Goal: Task Accomplishment & Management: Complete application form

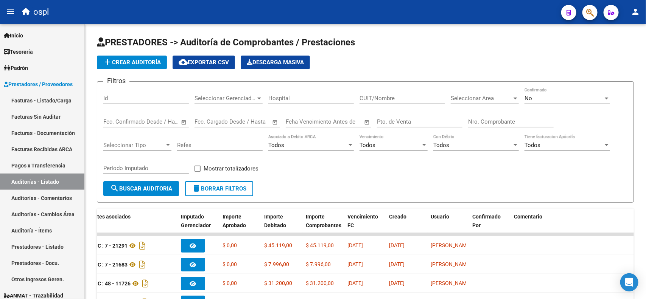
click at [58, 98] on link "Facturas - Listado/Carga" at bounding box center [42, 100] width 84 height 16
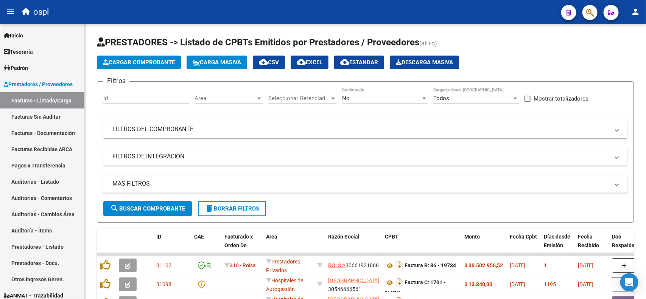
click at [322, 132] on mat-panel-title "FILTROS DEL COMPROBANTE" at bounding box center [360, 129] width 497 height 8
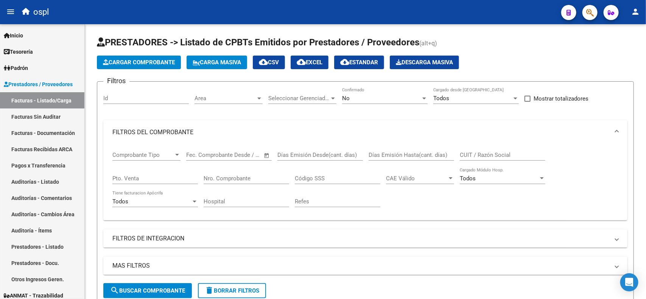
click at [243, 179] on input "Nro. Comprobante" at bounding box center [247, 178] width 86 height 7
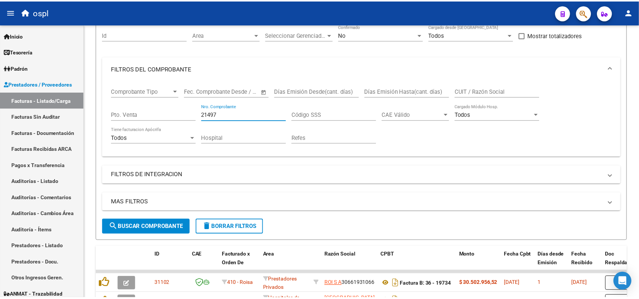
scroll to position [95, 0]
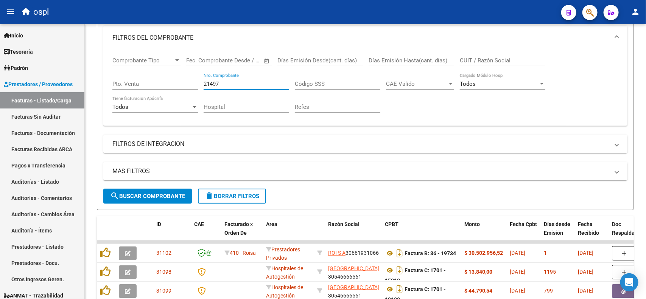
type input "21497"
click at [157, 198] on span "search Buscar Comprobante" at bounding box center [147, 196] width 75 height 7
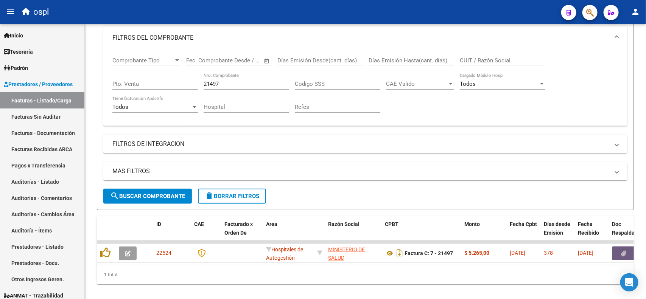
click at [613, 250] on button "button" at bounding box center [624, 254] width 24 height 14
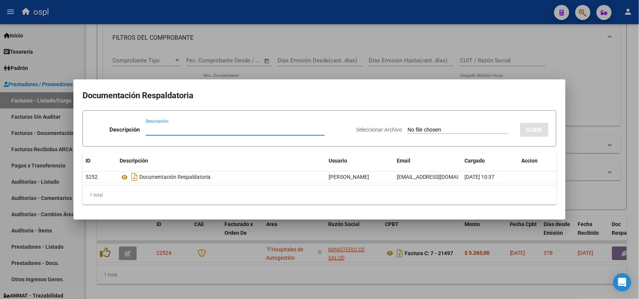
click at [419, 129] on input "Seleccionar Archivo" at bounding box center [457, 130] width 100 height 7
click at [435, 130] on input "Seleccionar Archivo" at bounding box center [457, 130] width 100 height 7
type input "C:\fakepath\RECHAZO 21497-[GEOGRAPHIC_DATA]pdf"
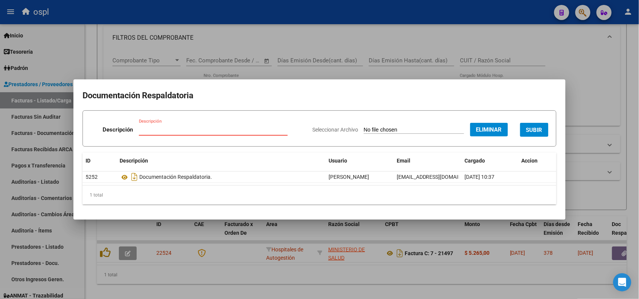
click at [168, 129] on input "Descripción" at bounding box center [213, 129] width 149 height 7
type input "RECHAZO"
click at [527, 131] on span "SUBIR" at bounding box center [534, 130] width 16 height 7
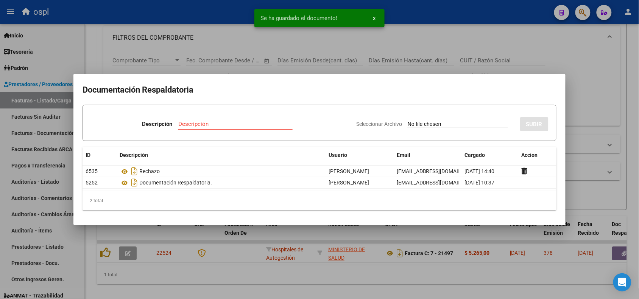
click at [204, 14] on div at bounding box center [319, 149] width 639 height 299
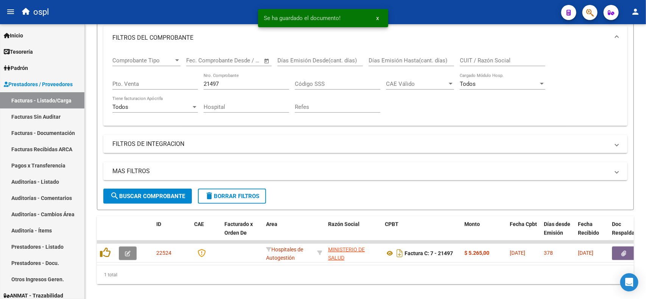
click at [119, 251] on button "button" at bounding box center [128, 254] width 18 height 14
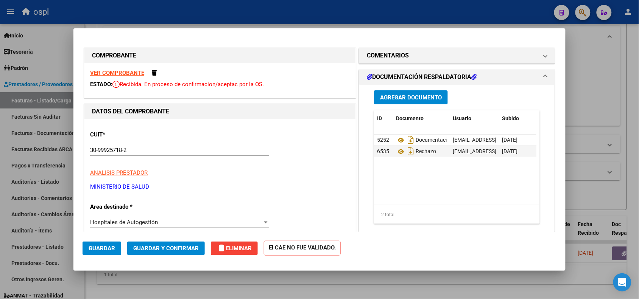
scroll to position [47, 0]
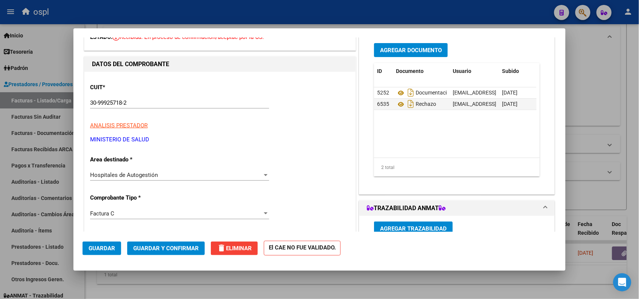
click at [144, 177] on span "Hospitales de Autogestión" at bounding box center [124, 175] width 68 height 7
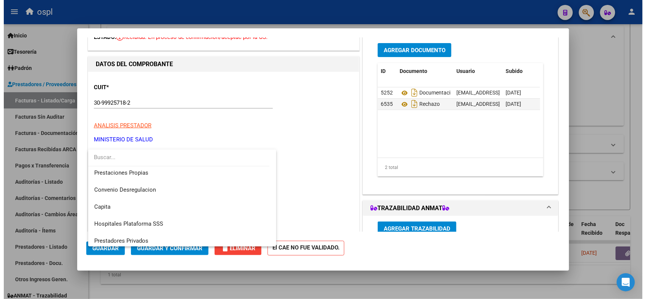
scroll to position [73, 0]
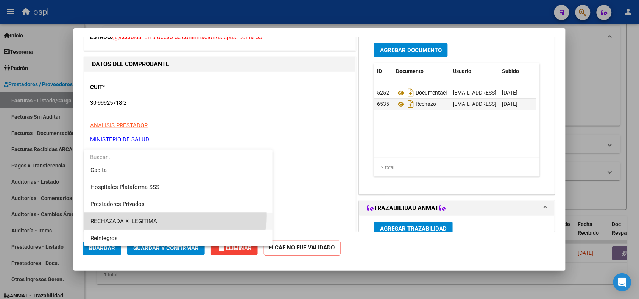
click at [142, 216] on span "RECHAZADA X ILEGITIMA" at bounding box center [178, 221] width 176 height 17
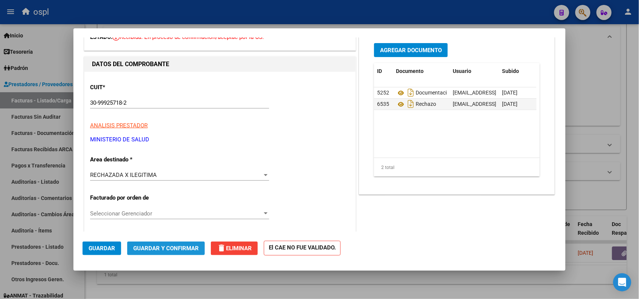
click at [151, 249] on span "Guardar y Confirmar" at bounding box center [165, 248] width 65 height 7
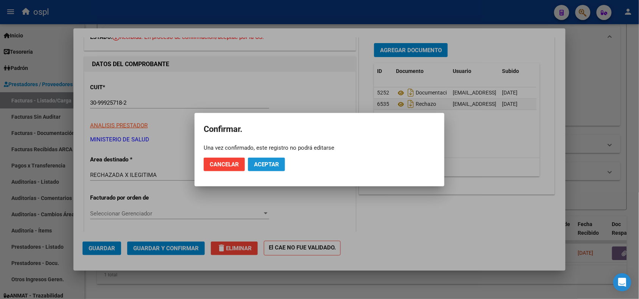
click at [271, 164] on span "Aceptar" at bounding box center [266, 164] width 25 height 7
click at [279, 165] on span "Guardar igualmente." at bounding box center [286, 164] width 64 height 7
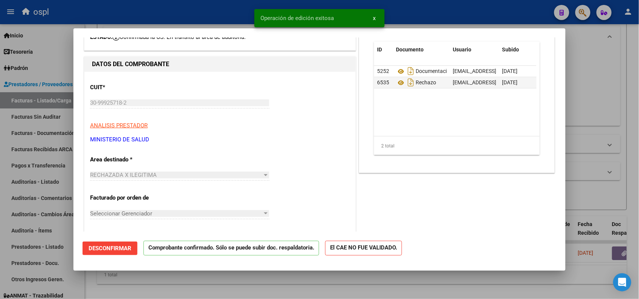
drag, startPoint x: 150, startPoint y: 15, endPoint x: 151, endPoint y: 20, distance: 5.0
click at [150, 14] on div at bounding box center [319, 149] width 639 height 299
type input "$ 0,00"
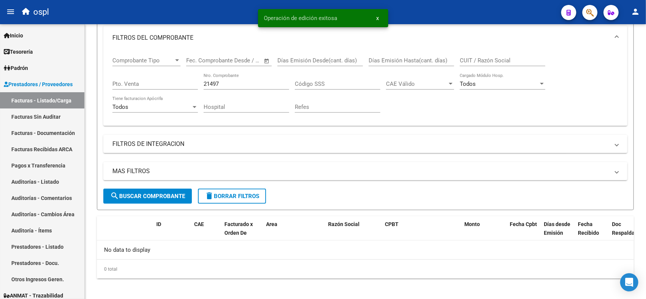
scroll to position [97, 0]
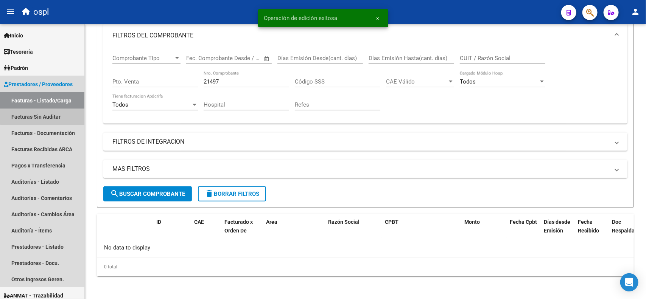
click at [65, 112] on link "Facturas Sin Auditar" at bounding box center [42, 117] width 84 height 16
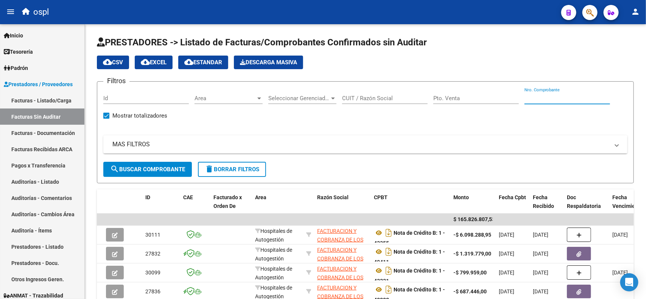
click at [544, 95] on input "Nro. Comprobante" at bounding box center [567, 98] width 86 height 7
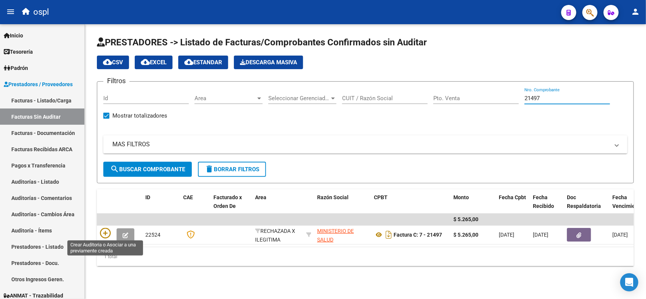
type input "21497"
click at [104, 233] on icon at bounding box center [105, 233] width 11 height 11
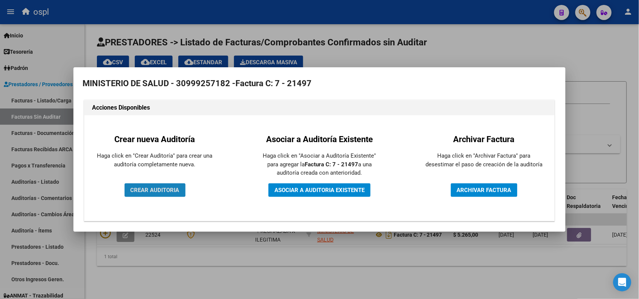
click at [148, 190] on span "CREAR AUDITORIA" at bounding box center [155, 190] width 49 height 7
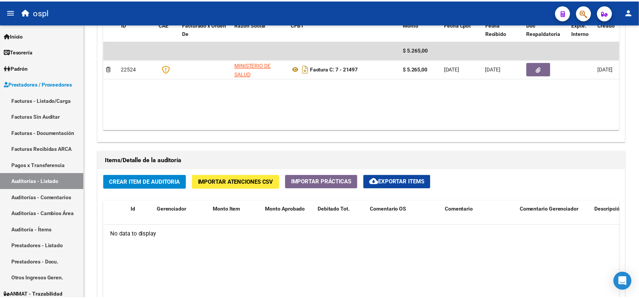
scroll to position [426, 0]
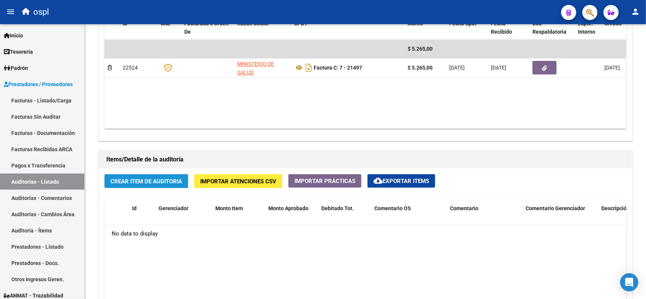
click at [147, 183] on span "Crear Item de Auditoria" at bounding box center [146, 181] width 72 height 7
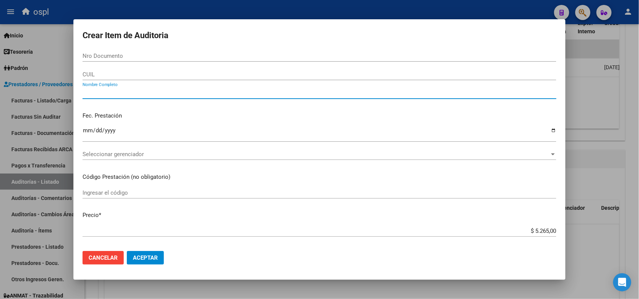
click at [127, 91] on input "Nombre Completo" at bounding box center [319, 93] width 474 height 7
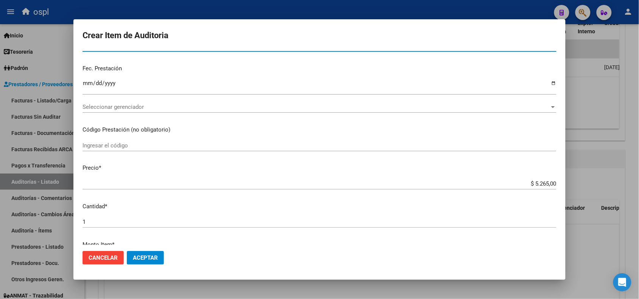
type input "VARIOS"
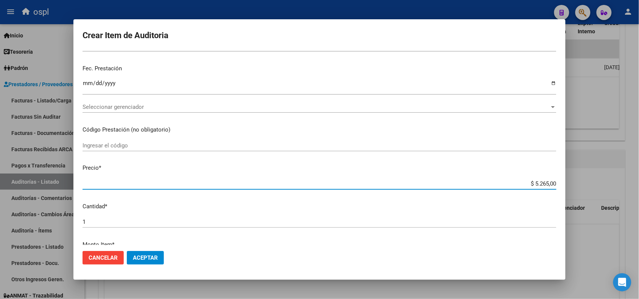
drag, startPoint x: 528, startPoint y: 181, endPoint x: 566, endPoint y: 179, distance: 37.9
click at [566, 179] on div "Crear Item de Auditoria Nro Documento CUIL VARIOS Nombre Completo Fec. Prestaci…" at bounding box center [319, 149] width 639 height 299
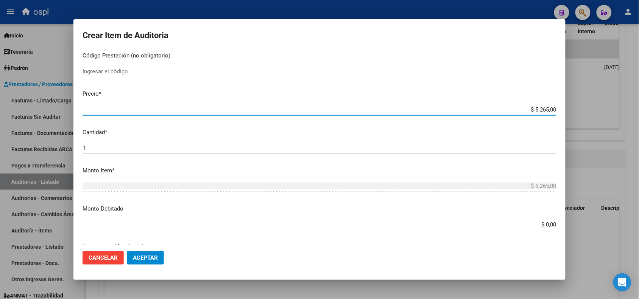
scroll to position [189, 0]
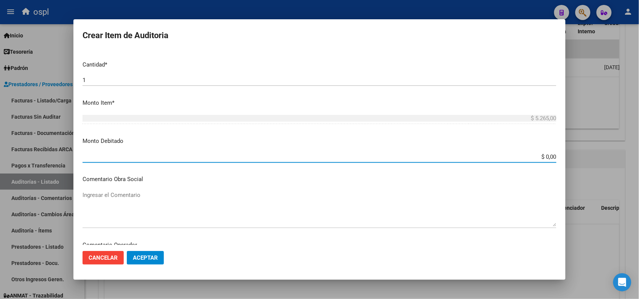
drag, startPoint x: 526, startPoint y: 157, endPoint x: 562, endPoint y: 153, distance: 36.1
click at [562, 153] on mat-dialog-content "Nro Documento CUIL VARIOS Nombre Completo Fec. Prestación Ingresar la fecha Sel…" at bounding box center [319, 147] width 492 height 194
paste input "5.265"
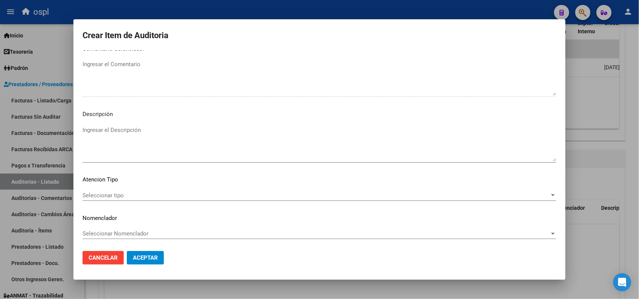
scroll to position [452, 0]
type input "$ 5.265,00"
click at [165, 141] on textarea "Ingresar el Descripción" at bounding box center [319, 142] width 474 height 36
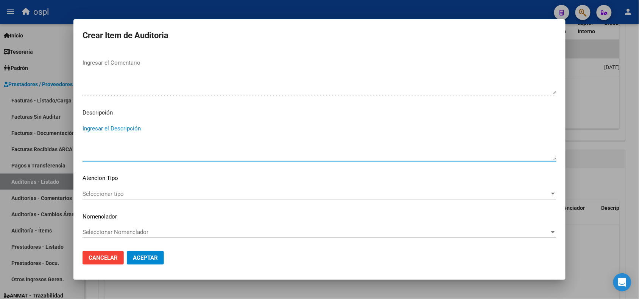
paste textarea "FALTA DNI QUE ACREDITE LA ATENCIÓN MÉDICA RECIBIDA"
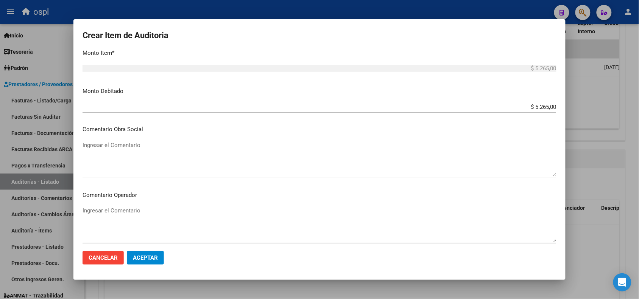
scroll to position [216, 0]
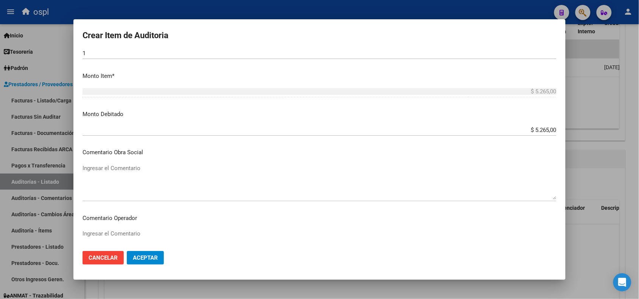
type textarea "FALTA DNI QUE ACREDITE LA ATENCIÓN MÉDICA RECIBIDA"
click at [126, 167] on textarea "Ingresar el Comentario" at bounding box center [319, 182] width 474 height 36
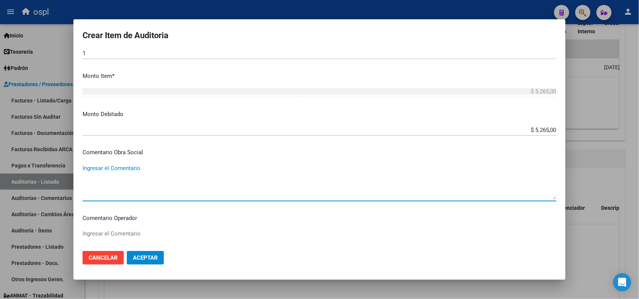
paste textarea "FALTA DNI QUE ACREDITE LA ATENCIÓN MÉDICA RECIBIDA"
type textarea "FALTA DNI QUE ACREDITE LA ATENCIÓN MÉDICA RECIBIDA"
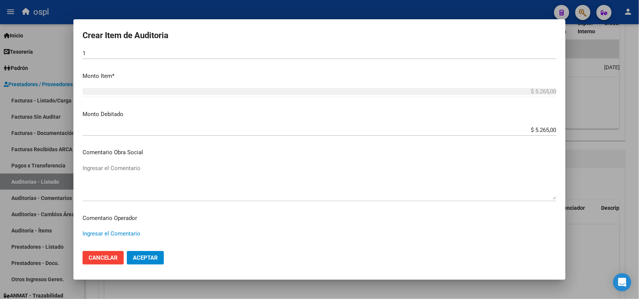
click at [132, 235] on textarea "Ingresar el Comentario" at bounding box center [319, 248] width 474 height 36
paste textarea "FALTA DNI QUE ACREDITE LA ATENCIÓN MÉDICA RECIBIDA"
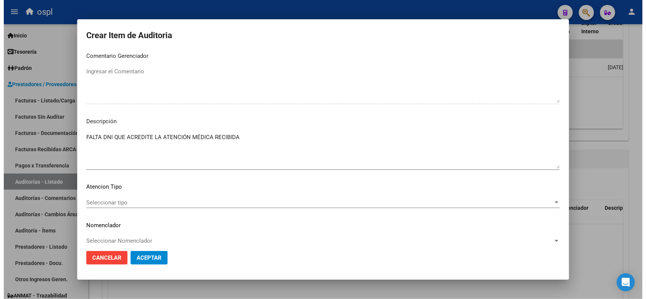
scroll to position [452, 0]
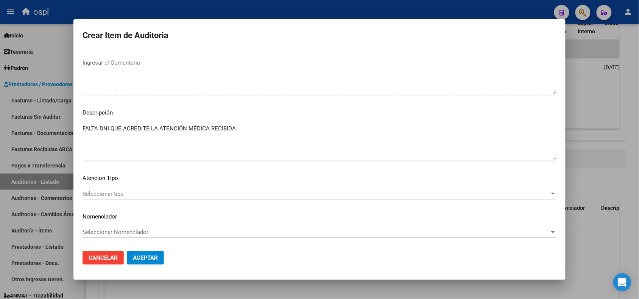
type textarea "FALTA DNI QUE ACREDITE LA ATENCIÓN MÉDICA RECIBIDA"
click at [148, 256] on span "Aceptar" at bounding box center [145, 258] width 25 height 7
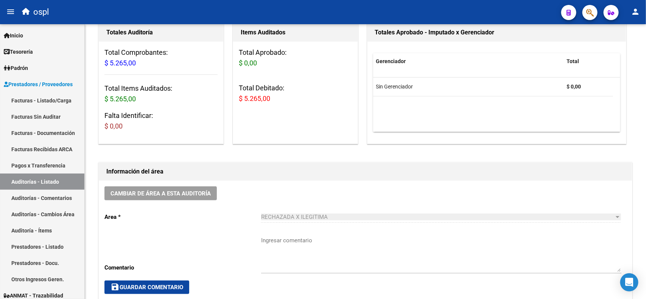
scroll to position [0, 0]
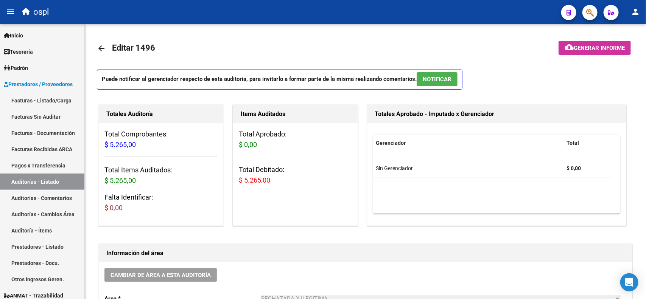
click at [57, 93] on link "Facturas - Listado/Carga" at bounding box center [42, 100] width 84 height 16
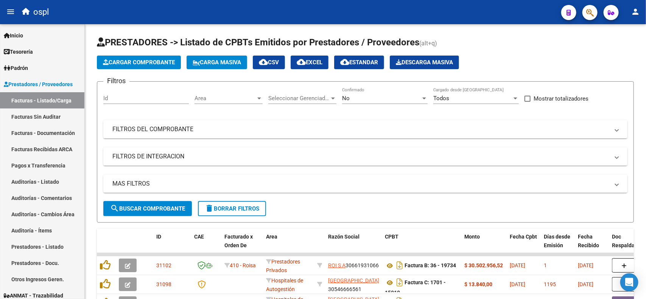
click at [284, 137] on mat-expansion-panel-header "FILTROS DEL COMPROBANTE" at bounding box center [365, 129] width 524 height 18
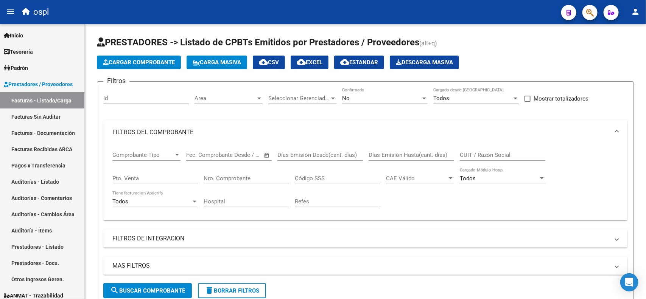
click at [248, 177] on input "Nro. Comprobante" at bounding box center [247, 178] width 86 height 7
drag, startPoint x: 253, startPoint y: 180, endPoint x: 216, endPoint y: 177, distance: 37.2
click at [217, 176] on input "53130" at bounding box center [247, 178] width 86 height 7
type input "5"
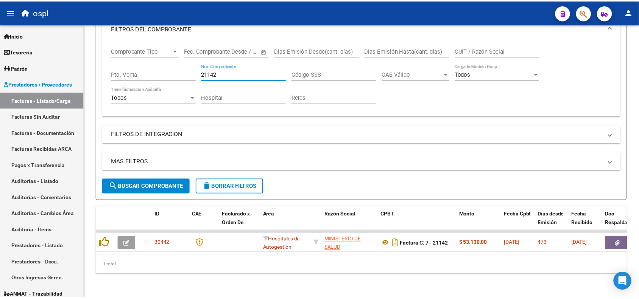
scroll to position [110, 0]
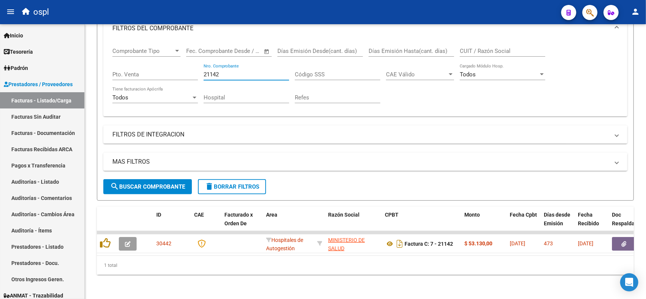
type input "21142"
click at [627, 237] on button "button" at bounding box center [624, 244] width 24 height 14
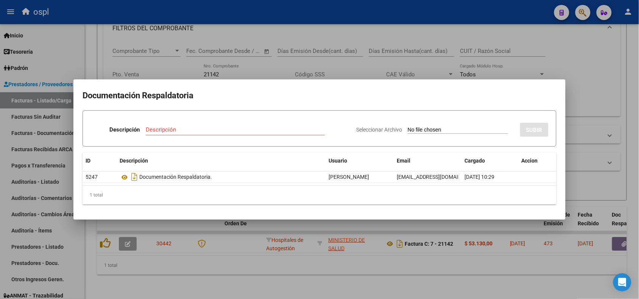
click at [424, 131] on input "Seleccionar Archivo" at bounding box center [457, 130] width 100 height 7
type input "C:\fakepath\RECHAZO 21142-[GEOGRAPHIC_DATA]pdf"
click at [250, 129] on input "Descripción" at bounding box center [213, 129] width 149 height 7
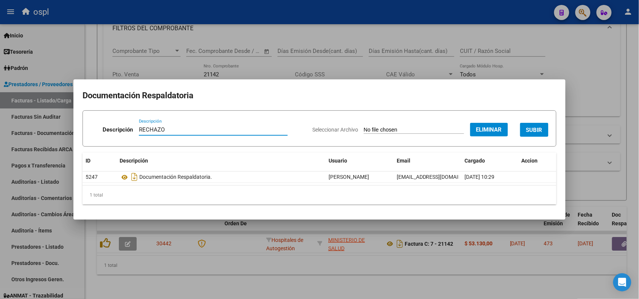
type input "RECHAZO"
click at [535, 132] on span "SUBIR" at bounding box center [534, 130] width 16 height 7
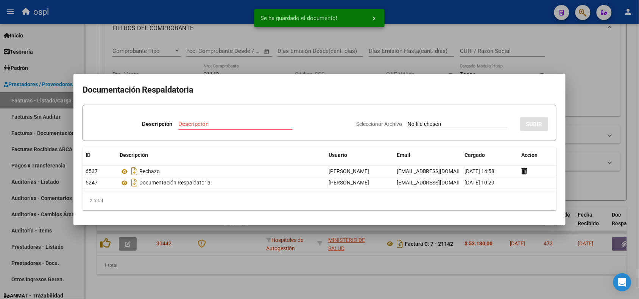
click at [215, 25] on div at bounding box center [319, 149] width 639 height 299
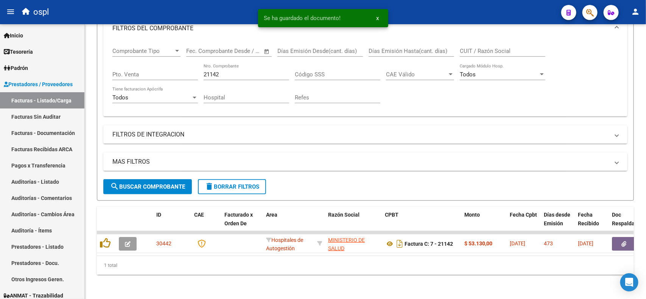
click at [129, 241] on icon "button" at bounding box center [128, 244] width 6 height 6
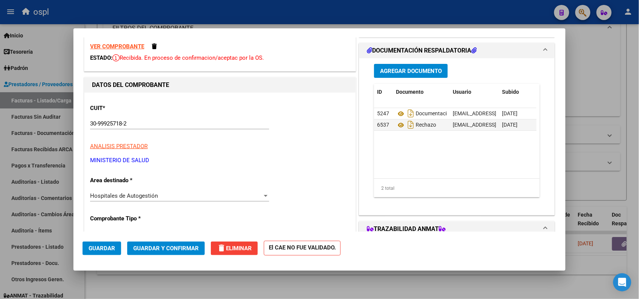
scroll to position [47, 0]
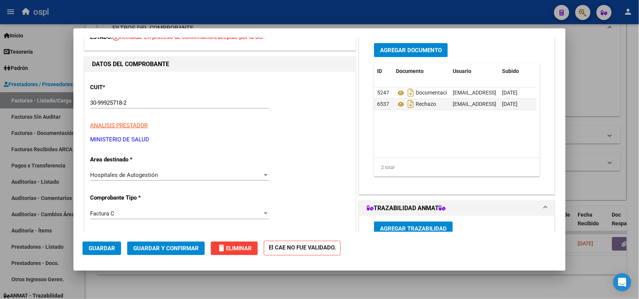
click at [144, 179] on div "Hospitales de Autogestión Seleccionar Area" at bounding box center [179, 174] width 179 height 11
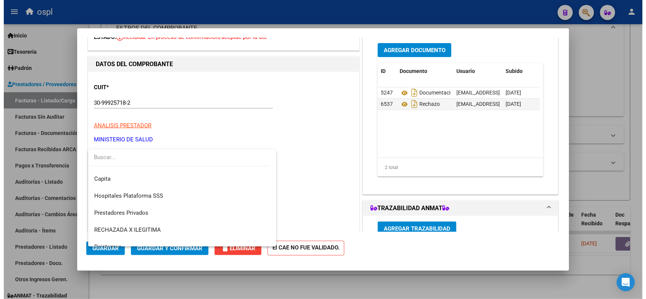
scroll to position [73, 0]
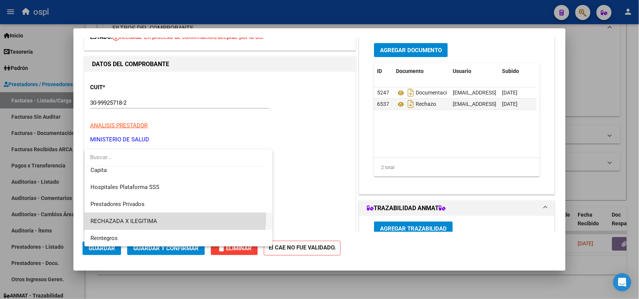
click at [137, 216] on span "RECHAZADA X ILEGITIMA" at bounding box center [178, 221] width 176 height 17
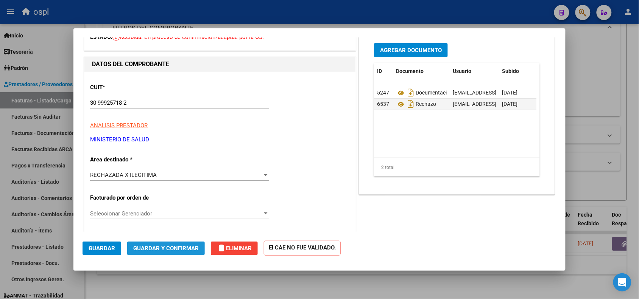
click at [168, 242] on button "Guardar y Confirmar" at bounding box center [166, 249] width 78 height 14
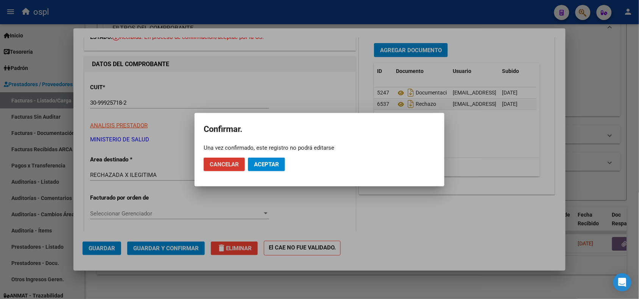
click at [259, 167] on span "Aceptar" at bounding box center [266, 164] width 25 height 7
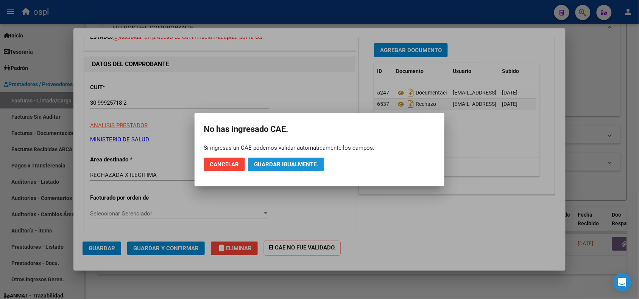
click at [271, 166] on span "Guardar igualmente." at bounding box center [286, 164] width 64 height 7
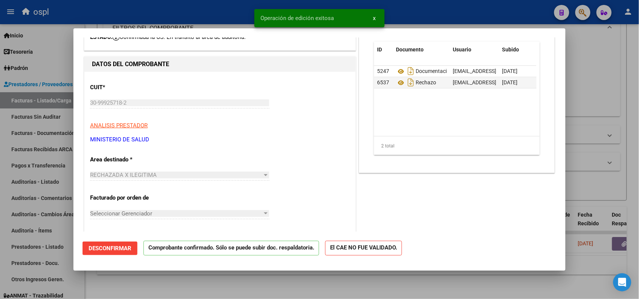
click at [148, 14] on div at bounding box center [319, 149] width 639 height 299
type input "$ 0,00"
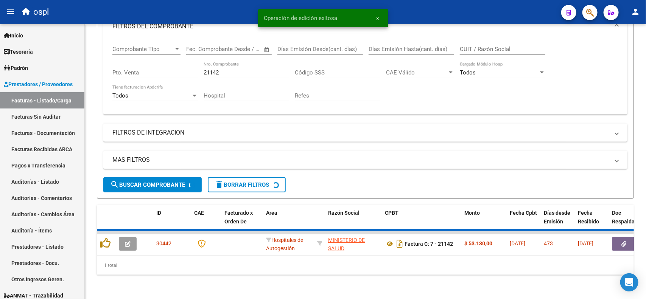
scroll to position [97, 0]
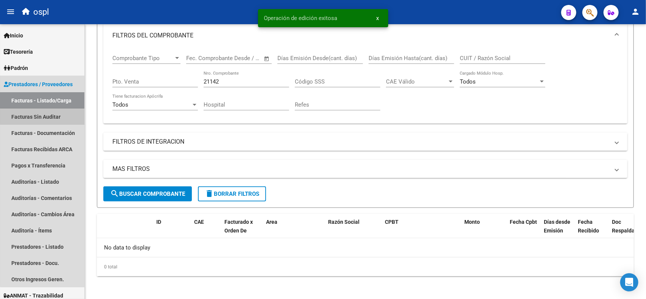
click at [48, 113] on link "Facturas Sin Auditar" at bounding box center [42, 117] width 84 height 16
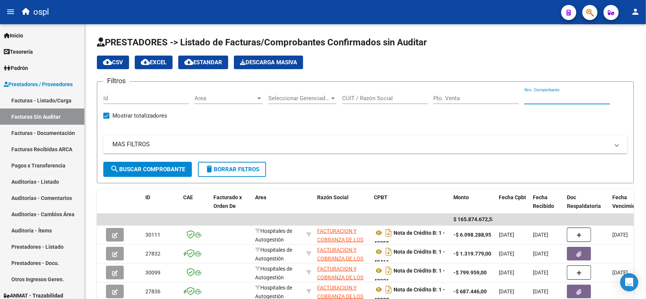
click at [572, 99] on input "Nro. Comprobante" at bounding box center [567, 98] width 86 height 7
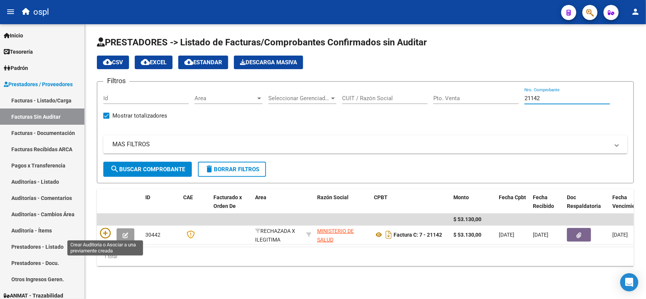
type input "21142"
click at [101, 232] on icon at bounding box center [105, 233] width 11 height 11
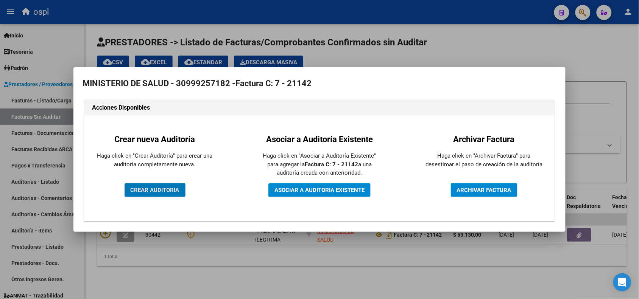
click at [168, 187] on span "CREAR AUDITORIA" at bounding box center [155, 190] width 49 height 7
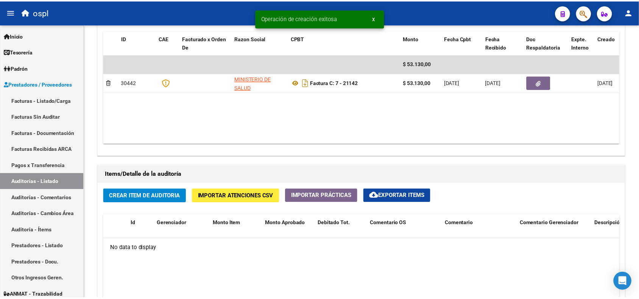
scroll to position [426, 0]
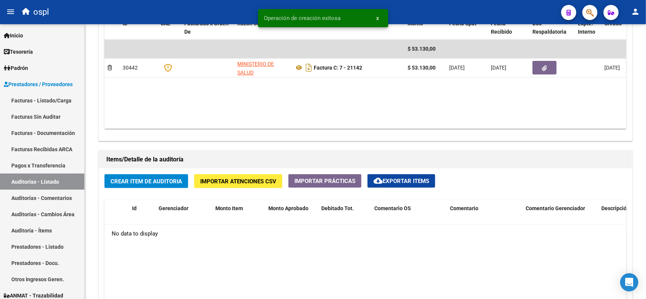
click at [154, 179] on span "Crear Item de Auditoria" at bounding box center [146, 181] width 72 height 7
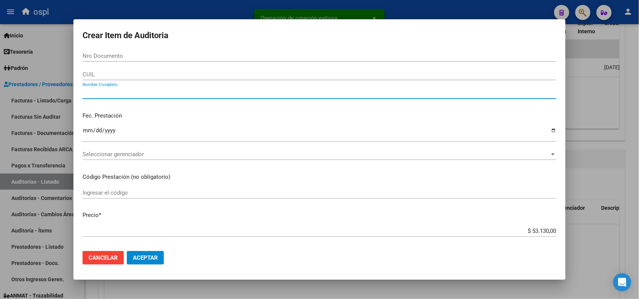
click at [133, 95] on input "Nombre Completo" at bounding box center [319, 93] width 474 height 7
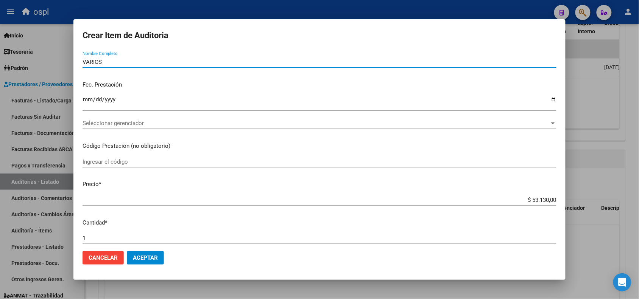
scroll to position [47, 0]
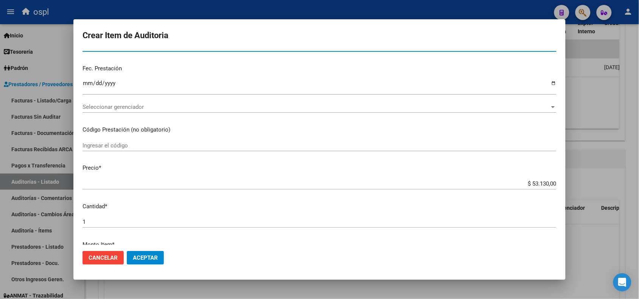
type input "VARIOS"
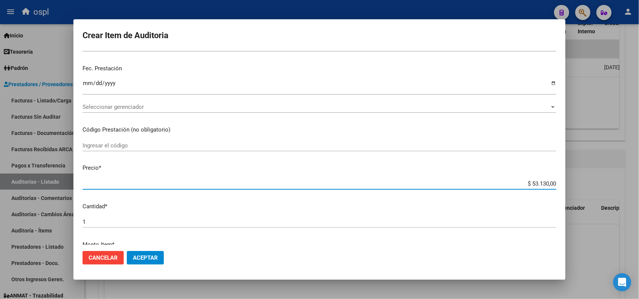
drag, startPoint x: 527, startPoint y: 185, endPoint x: 550, endPoint y: 183, distance: 23.5
click at [550, 183] on app-form-text-field "Precio * $ 53.130,00 Ingresar el precio" at bounding box center [322, 175] width 480 height 23
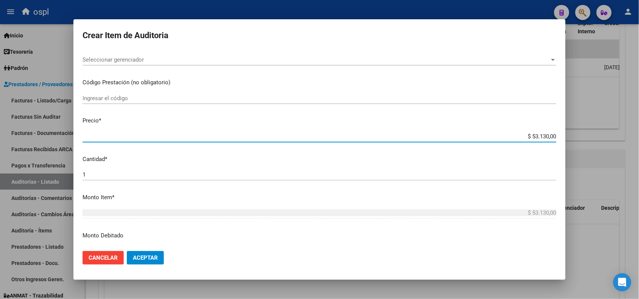
scroll to position [142, 0]
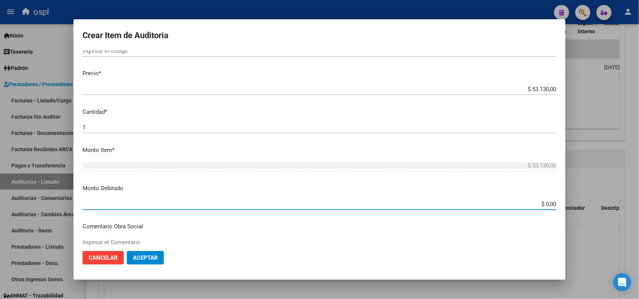
drag, startPoint x: 533, startPoint y: 201, endPoint x: 554, endPoint y: 203, distance: 20.9
click at [554, 203] on app-form-text-field "Monto Debitado $ 0,00 Ingresar el monto" at bounding box center [322, 195] width 480 height 23
paste input "53.13"
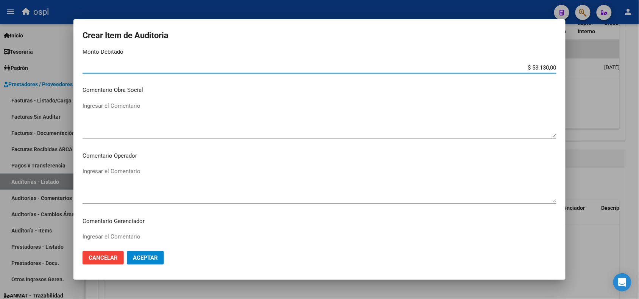
scroll to position [284, 0]
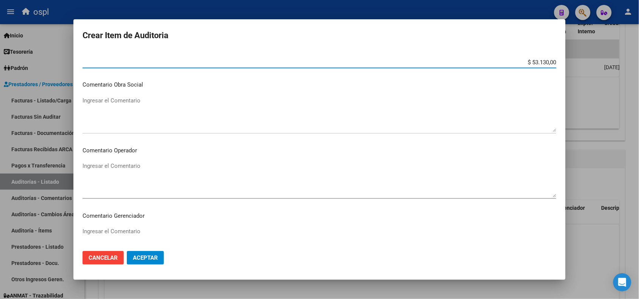
type input "$ 53.130,00"
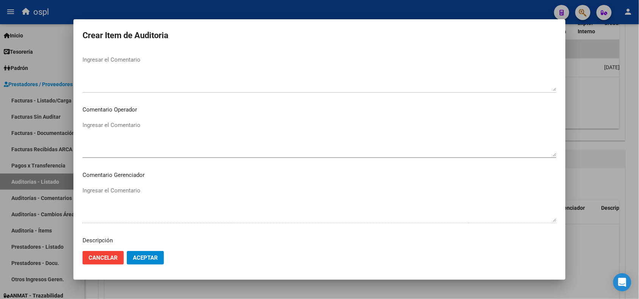
scroll to position [426, 0]
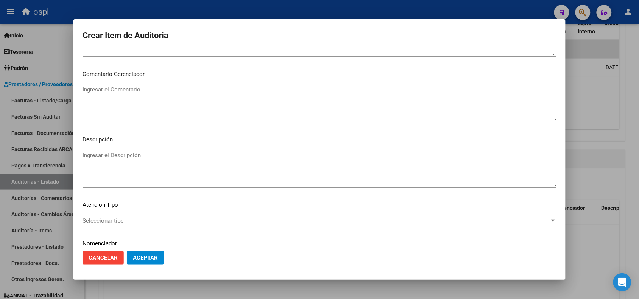
click at [132, 166] on textarea "Ingresar el Descripción" at bounding box center [319, 169] width 474 height 36
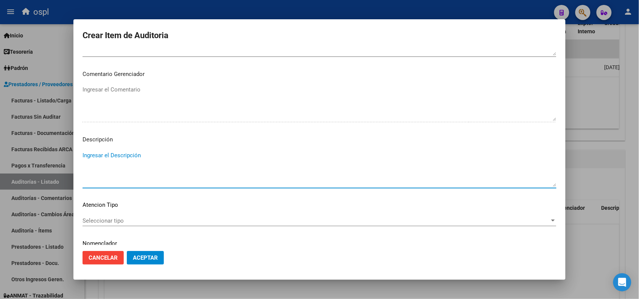
paste textarea "FALTA DNI QUE ACREDITE LA ATENCIÓN MÉDICA RECIBIDA"
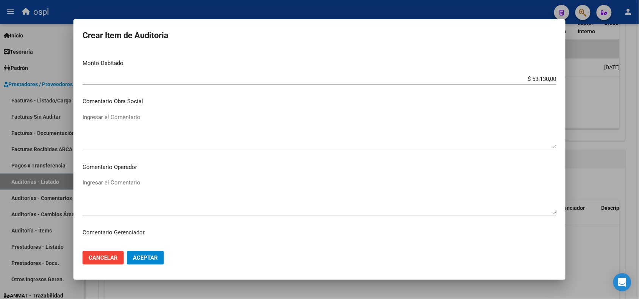
scroll to position [284, 0]
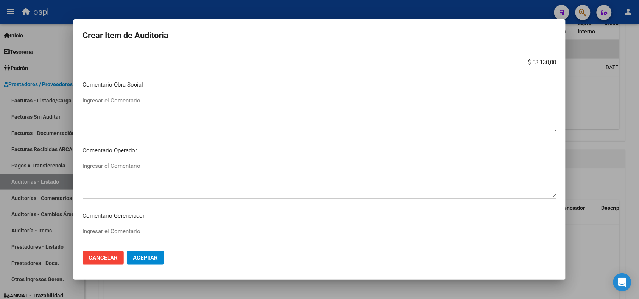
type textarea "FALTA DNI QUE ACREDITE LA ATENCIÓN MÉDICA RECIBIDA"
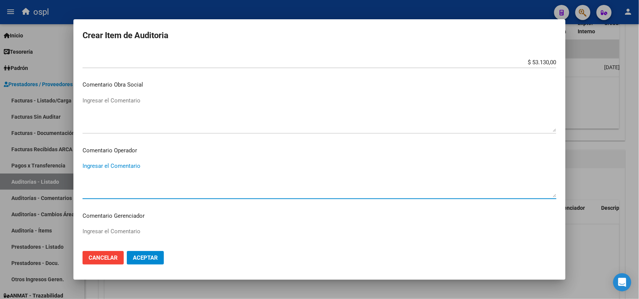
click at [143, 163] on textarea "Ingresar el Comentario" at bounding box center [319, 180] width 474 height 36
paste textarea "FALTA DNI QUE ACREDITE LA ATENCIÓN MÉDICA RECIBIDA"
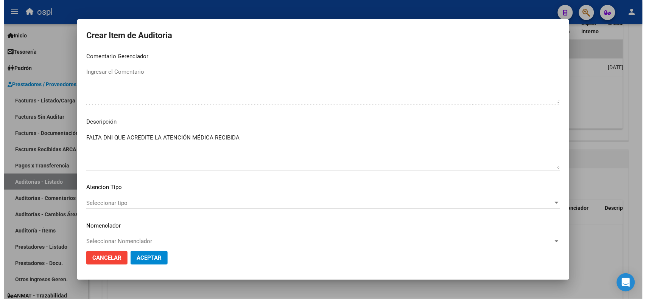
scroll to position [452, 0]
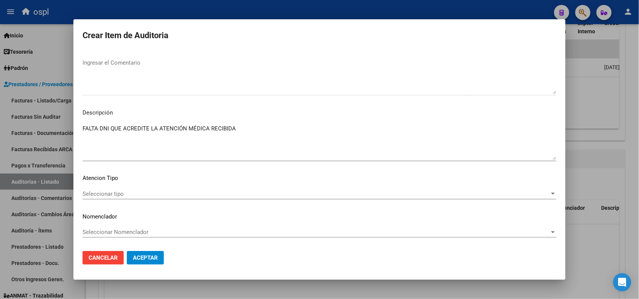
type textarea "FALTA DNI QUE ACREDITE LA ATENCIÓN MÉDICA RECIBIDA"
click at [156, 253] on button "Aceptar" at bounding box center [145, 258] width 37 height 14
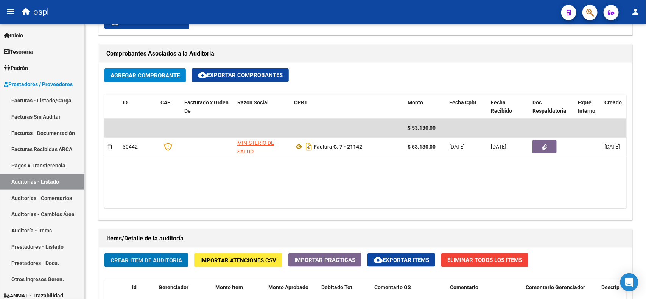
scroll to position [331, 0]
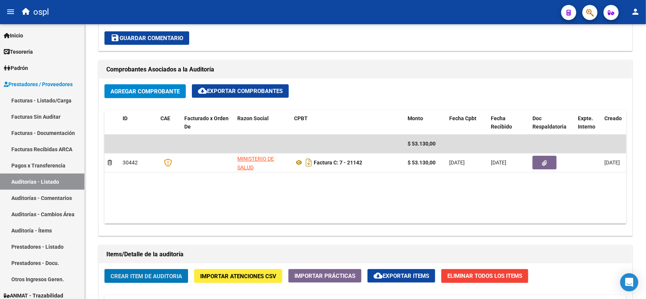
click at [59, 100] on link "Facturas - Listado/Carga" at bounding box center [42, 100] width 84 height 16
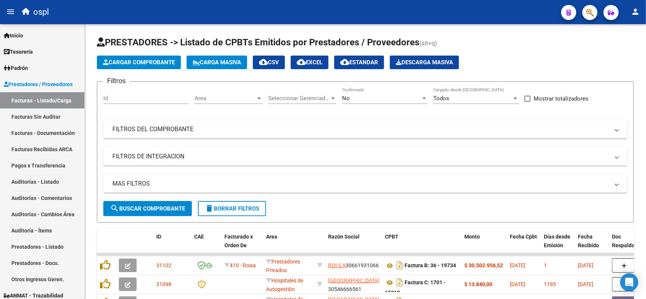
click at [294, 131] on mat-panel-title "FILTROS DEL COMPROBANTE" at bounding box center [360, 129] width 497 height 8
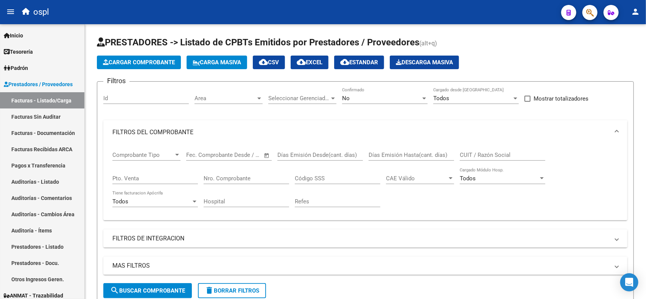
click at [232, 180] on input "Nro. Comprobante" at bounding box center [247, 178] width 86 height 7
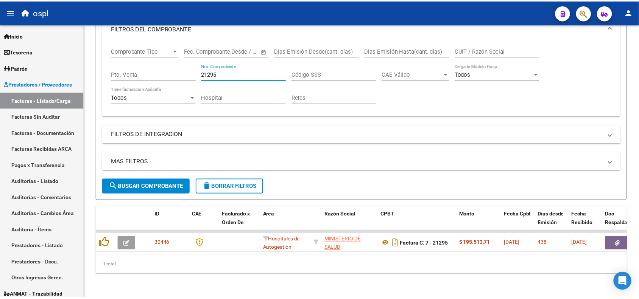
scroll to position [110, 0]
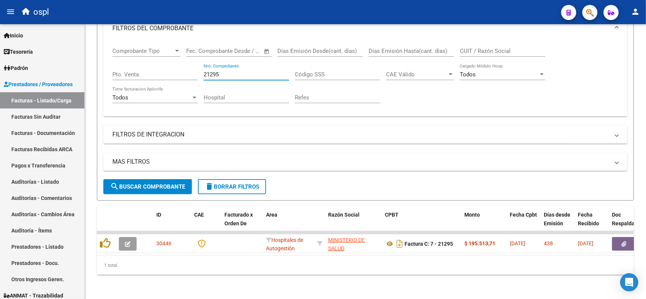
type input "21295"
click at [617, 237] on button "button" at bounding box center [624, 244] width 24 height 14
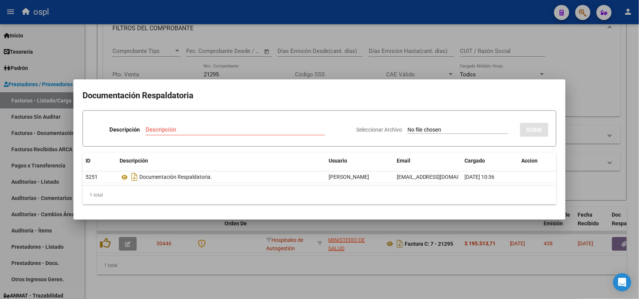
click at [409, 127] on input "Seleccionar Archivo" at bounding box center [457, 130] width 100 height 7
type input "C:\fakepath\RECHAZO 21295-[GEOGRAPHIC_DATA]pdf"
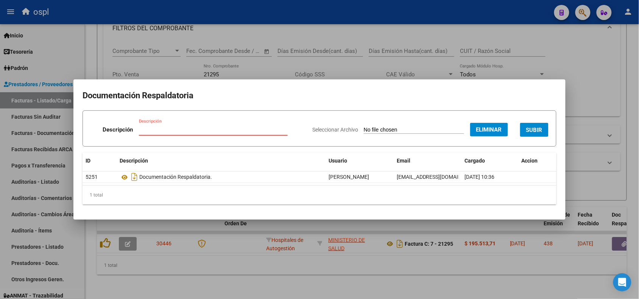
click at [243, 129] on input "Descripción" at bounding box center [213, 129] width 149 height 7
type input "r"
type input "RECHAZO"
click at [537, 132] on span "SUBIR" at bounding box center [534, 130] width 16 height 7
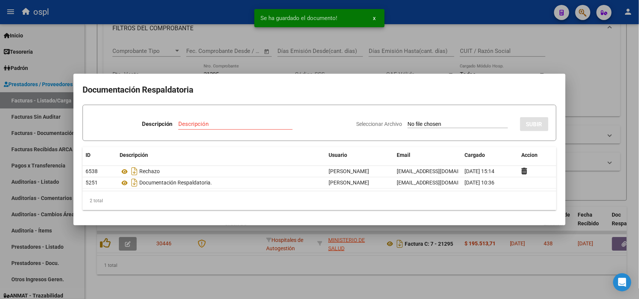
click at [180, 15] on div at bounding box center [319, 149] width 639 height 299
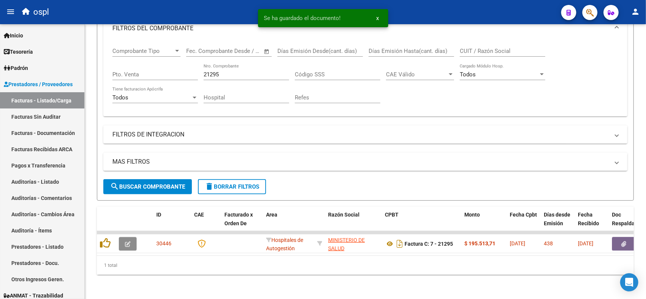
click at [134, 237] on button "button" at bounding box center [128, 244] width 18 height 14
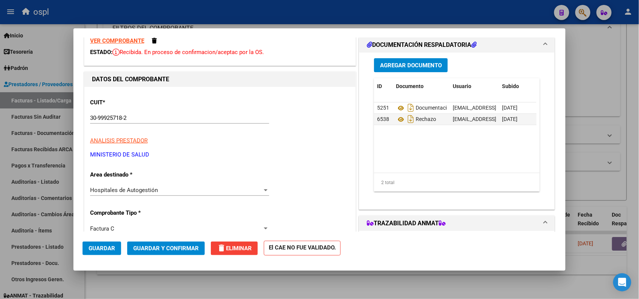
scroll to position [47, 0]
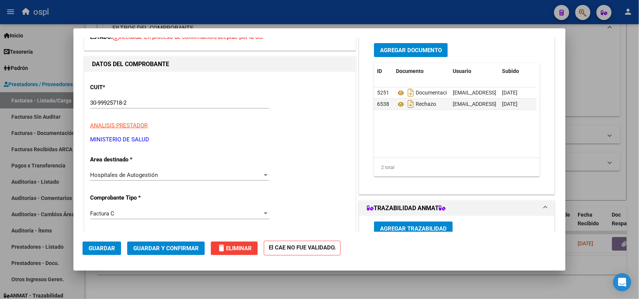
click at [186, 171] on div "Hospitales de Autogestión Seleccionar Area" at bounding box center [179, 174] width 179 height 11
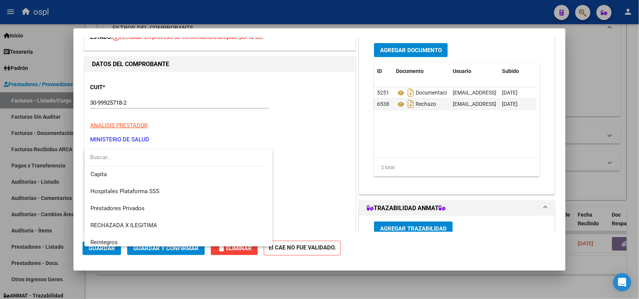
scroll to position [73, 0]
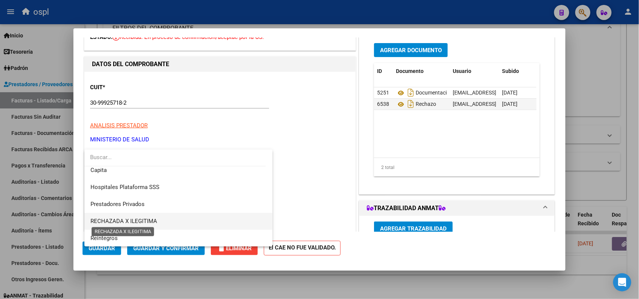
click at [134, 219] on span "RECHAZADA X ILEGITIMA" at bounding box center [123, 221] width 67 height 7
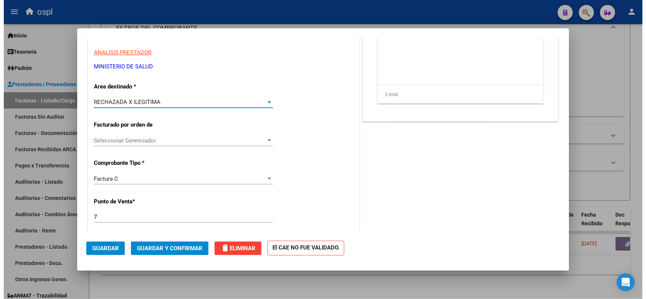
scroll to position [142, 0]
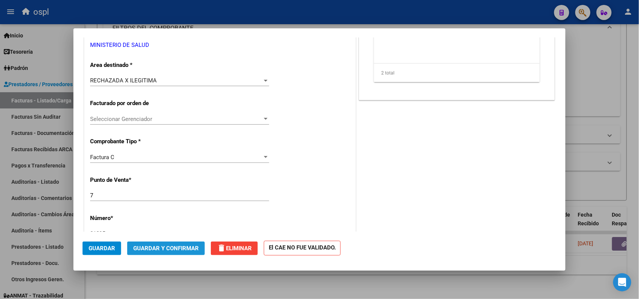
click at [166, 243] on button "Guardar y Confirmar" at bounding box center [166, 249] width 78 height 14
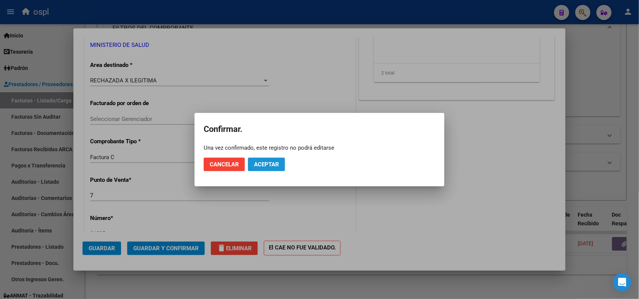
click at [266, 158] on button "Aceptar" at bounding box center [266, 165] width 37 height 14
click at [280, 168] on button "Guardar igualmente." at bounding box center [286, 165] width 76 height 14
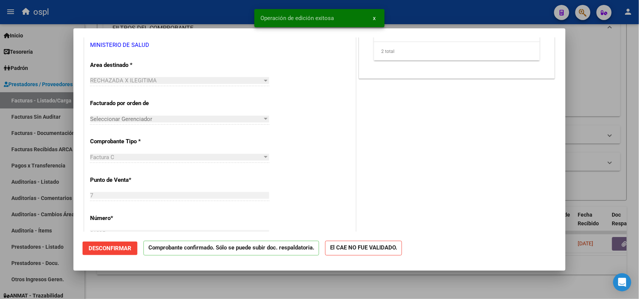
click at [221, 21] on div at bounding box center [319, 149] width 639 height 299
type input "$ 0,00"
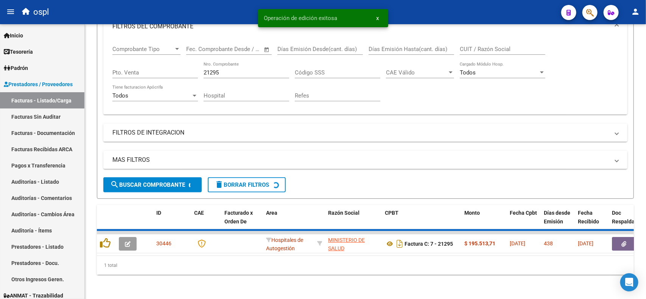
scroll to position [97, 0]
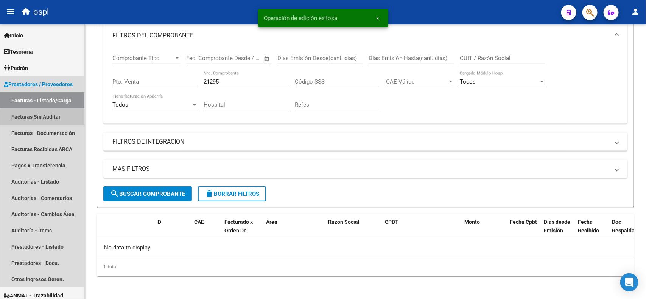
click at [61, 119] on link "Facturas Sin Auditar" at bounding box center [42, 117] width 84 height 16
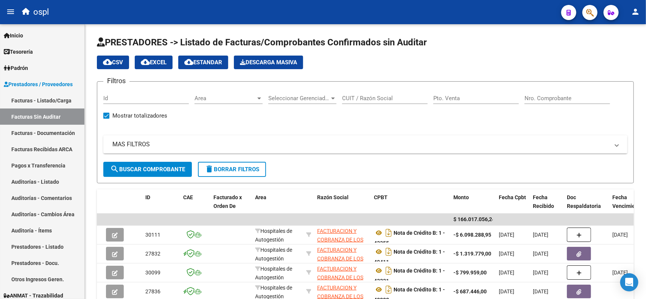
click at [563, 95] on input "Nro. Comprobante" at bounding box center [567, 98] width 86 height 7
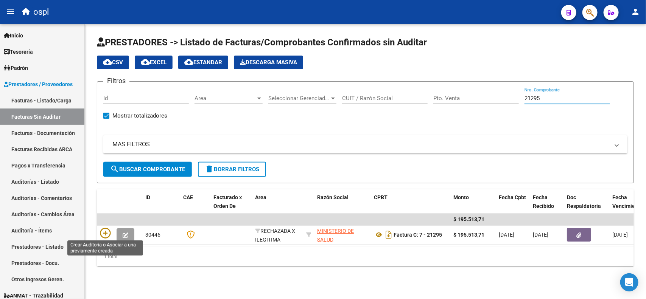
type input "21295"
click at [103, 231] on icon at bounding box center [105, 233] width 11 height 11
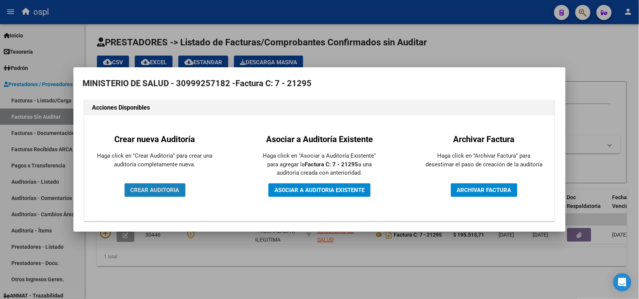
click at [150, 194] on button "CREAR AUDITORIA" at bounding box center [154, 190] width 61 height 14
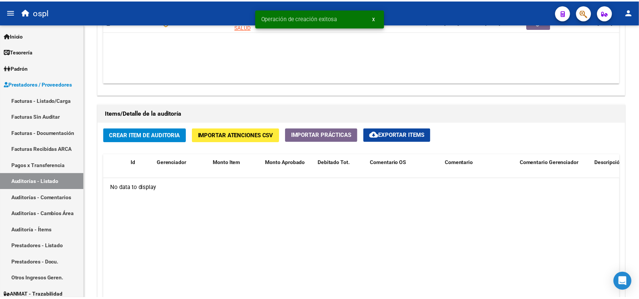
scroll to position [473, 0]
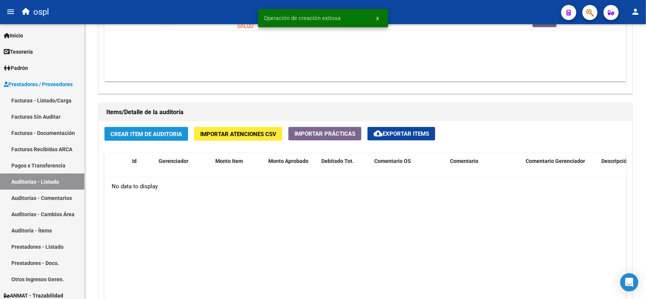
click at [150, 138] on button "Crear Item de Auditoria" at bounding box center [146, 134] width 84 height 14
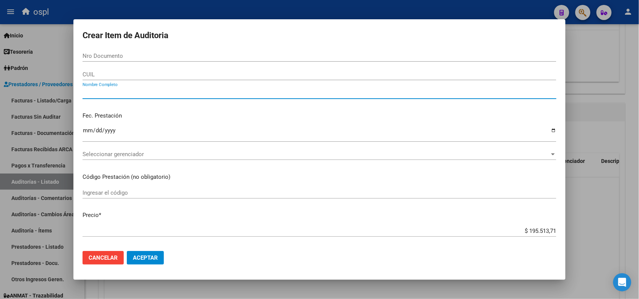
click at [152, 93] on input "Nombre Completo" at bounding box center [319, 93] width 474 height 7
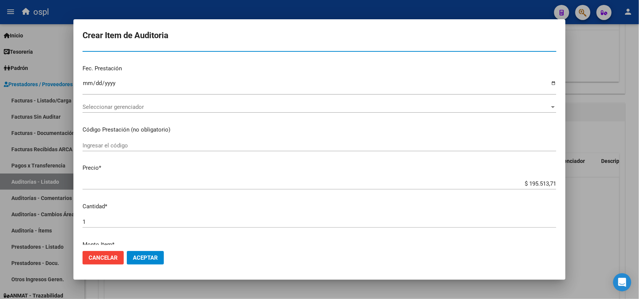
type input "VARIOS"
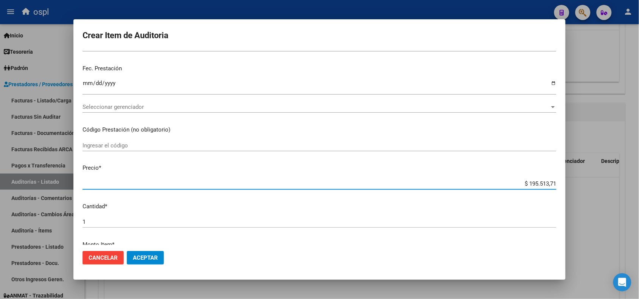
drag, startPoint x: 521, startPoint y: 185, endPoint x: 557, endPoint y: 187, distance: 36.0
click at [557, 187] on mat-dialog-content "Nro Documento CUIL VARIOS Nombre Completo Fec. Prestación Ingresar la fecha Sel…" at bounding box center [319, 147] width 492 height 194
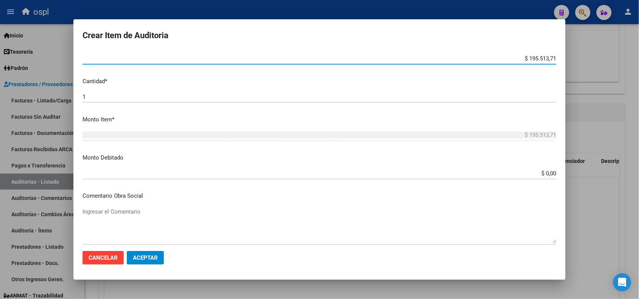
scroll to position [189, 0]
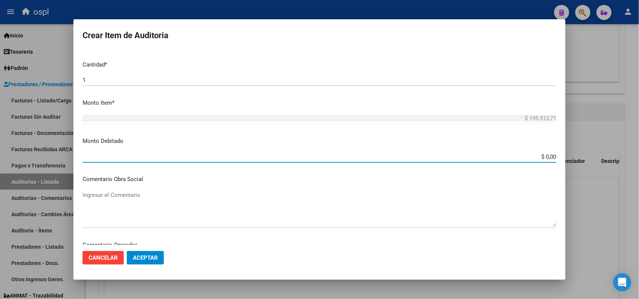
drag, startPoint x: 535, startPoint y: 156, endPoint x: 557, endPoint y: 155, distance: 22.3
click at [557, 155] on mat-dialog-content "Nro Documento CUIL VARIOS Nombre Completo Fec. Prestación Ingresar la fecha Sel…" at bounding box center [319, 147] width 492 height 194
paste input "195.513,71"
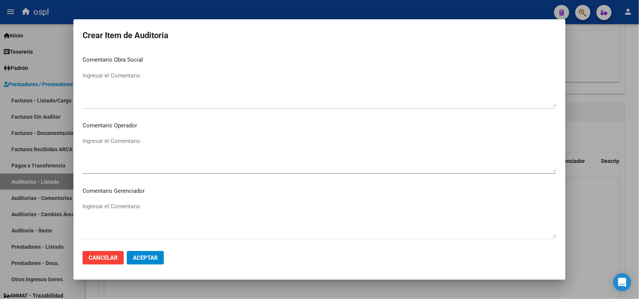
scroll to position [263, 0]
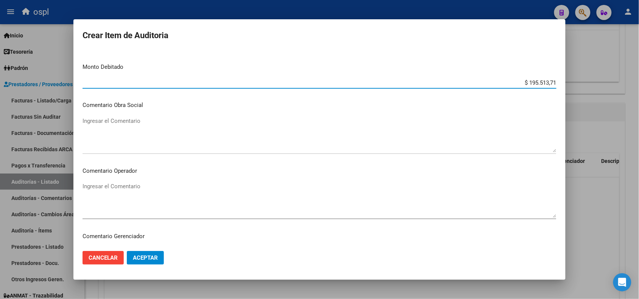
type input "$ 195.513,71"
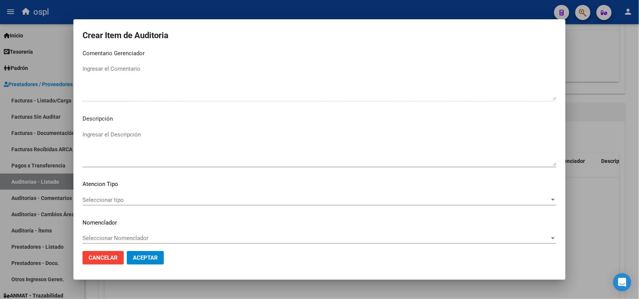
scroll to position [452, 0]
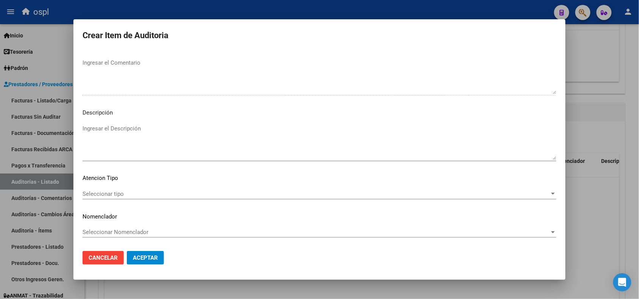
click at [130, 140] on textarea "Ingresar el Descripción" at bounding box center [319, 142] width 474 height 36
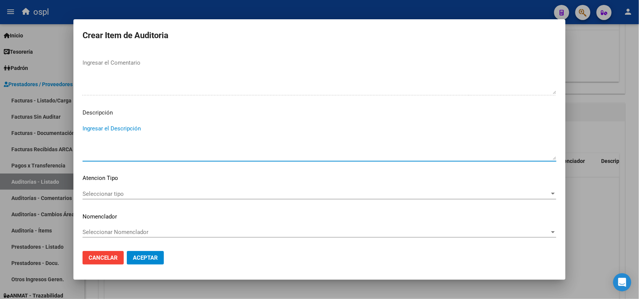
paste textarea "FALTA DNI QUE ACREDITE LA ATENCIÓN MÉDICA RECIBIDA"
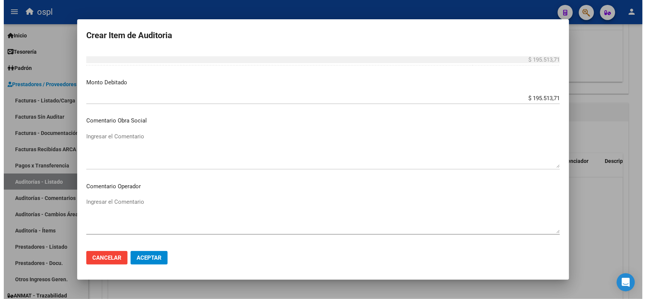
scroll to position [263, 0]
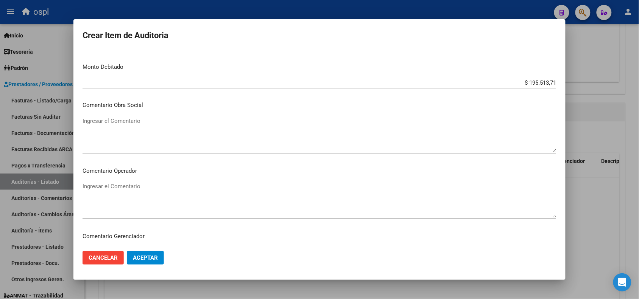
type textarea "FALTA DNI QUE ACREDITE LA ATENCIÓN MÉDICA RECIBIDA"
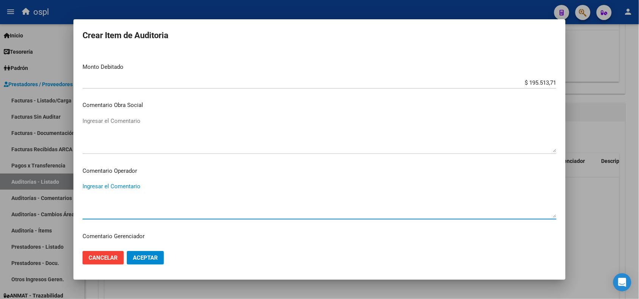
click at [133, 186] on textarea "Ingresar el Comentario" at bounding box center [319, 200] width 474 height 36
paste textarea "FALTA DNI QUE ACREDITE LA ATENCIÓN MÉDICA RECIBIDA"
type textarea "FALTA DNI QUE ACREDITE LA ATENCIÓN MÉDICA RECIBIDA"
click at [154, 260] on span "Aceptar" at bounding box center [145, 258] width 25 height 7
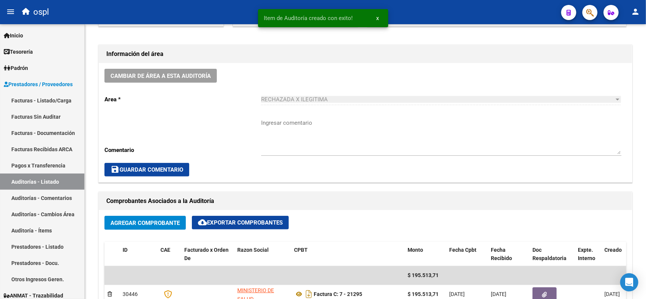
scroll to position [190, 0]
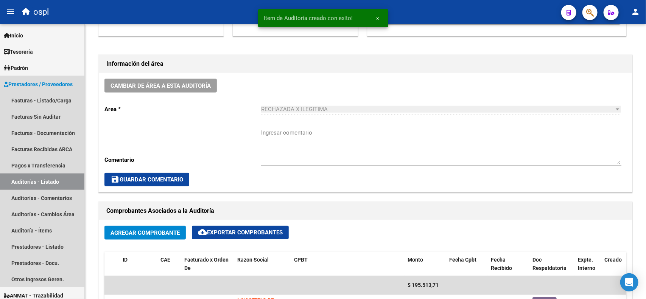
click at [54, 180] on link "Auditorías - Listado" at bounding box center [42, 182] width 84 height 16
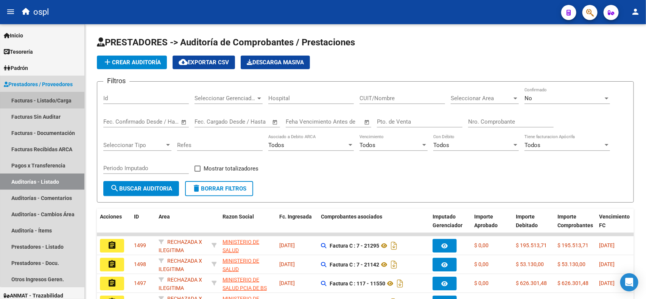
click at [44, 102] on link "Facturas - Listado/Carga" at bounding box center [42, 100] width 84 height 16
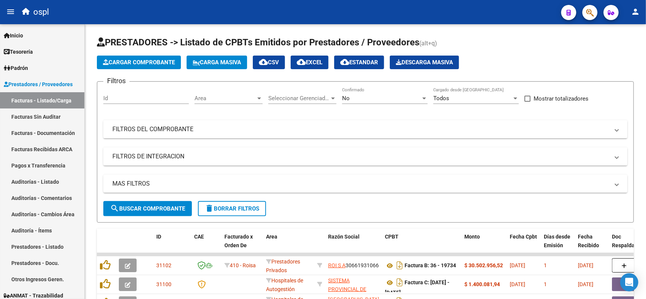
click at [198, 128] on mat-panel-title "FILTROS DEL COMPROBANTE" at bounding box center [360, 129] width 497 height 8
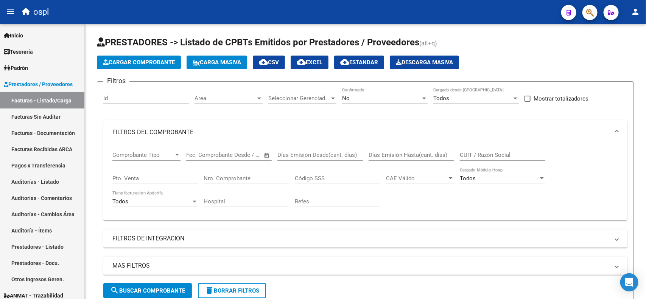
click at [231, 178] on input "Nro. Comprobante" at bounding box center [247, 178] width 86 height 7
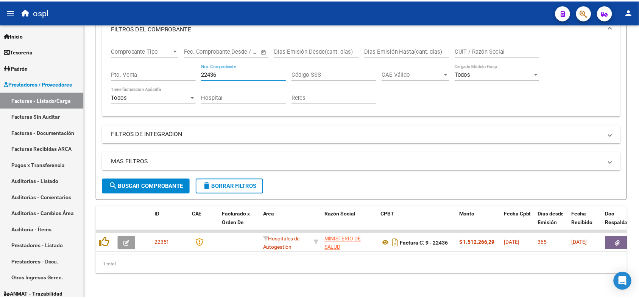
scroll to position [110, 0]
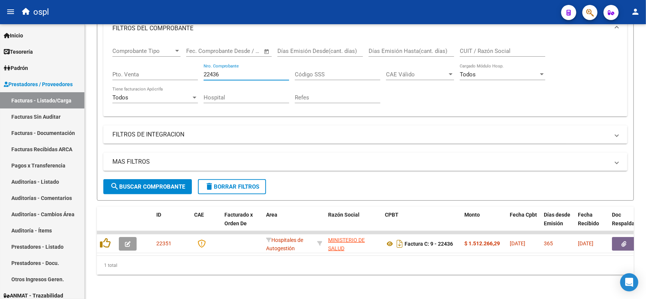
type input "22436"
click at [627, 237] on button "button" at bounding box center [624, 244] width 24 height 14
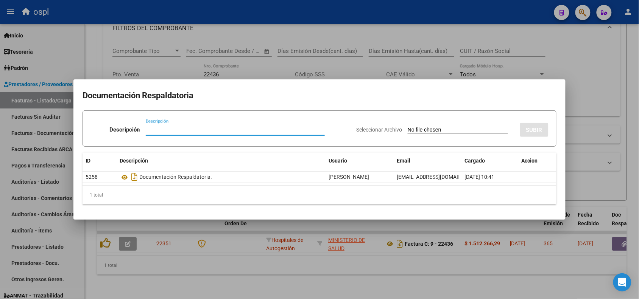
click at [436, 131] on input "Seleccionar Archivo" at bounding box center [457, 130] width 100 height 7
type input "C:\fakepath\RECHAZO 22436-[GEOGRAPHIC_DATA]pdf"
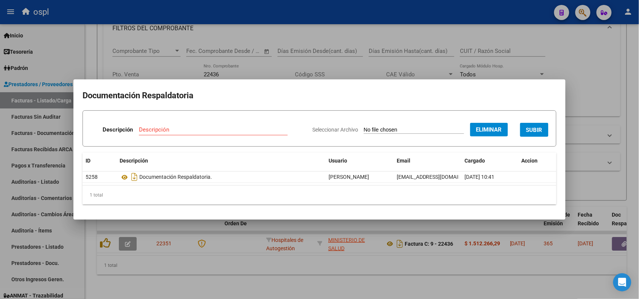
click at [199, 127] on input "Descripción" at bounding box center [213, 129] width 149 height 7
click at [201, 127] on input "Descripción" at bounding box center [213, 129] width 149 height 7
type input "RECHAZO"
click at [536, 134] on button "SUBIR" at bounding box center [534, 130] width 28 height 14
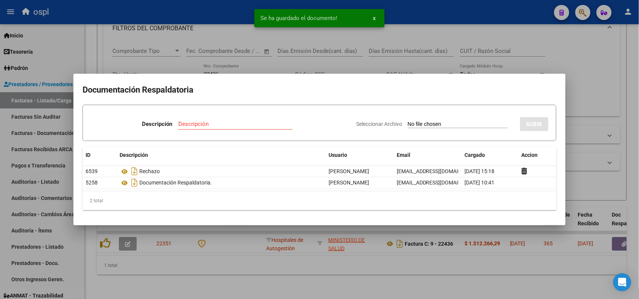
click at [152, 21] on div at bounding box center [319, 149] width 639 height 299
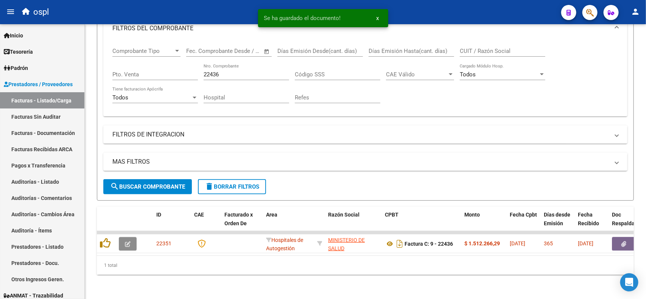
click at [126, 241] on icon "button" at bounding box center [128, 244] width 6 height 6
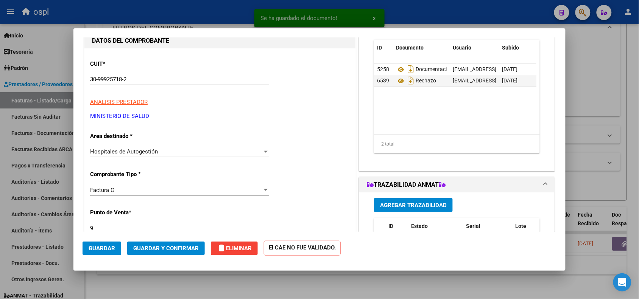
scroll to position [95, 0]
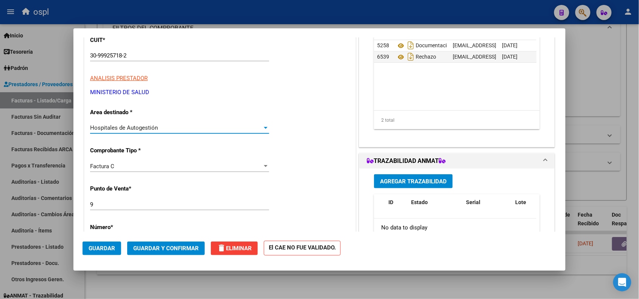
click at [151, 128] on span "Hospitales de Autogestión" at bounding box center [124, 127] width 68 height 7
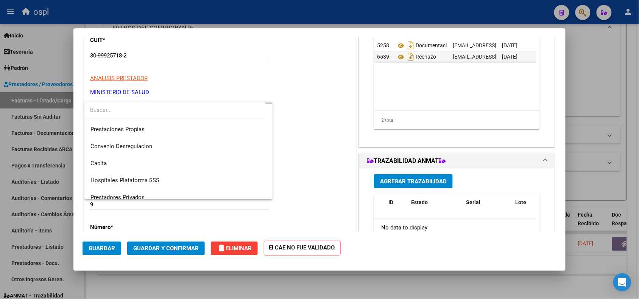
scroll to position [73, 0]
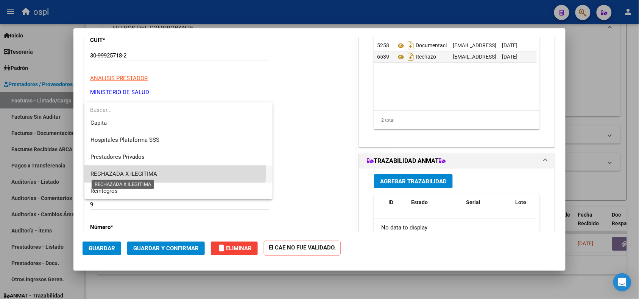
click at [143, 171] on span "RECHAZADA X ILEGITIMA" at bounding box center [123, 174] width 67 height 7
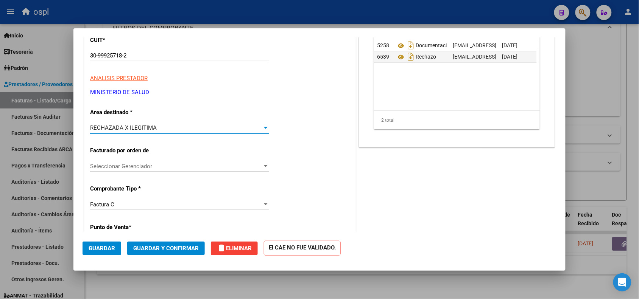
click at [175, 247] on span "Guardar y Confirmar" at bounding box center [165, 248] width 65 height 7
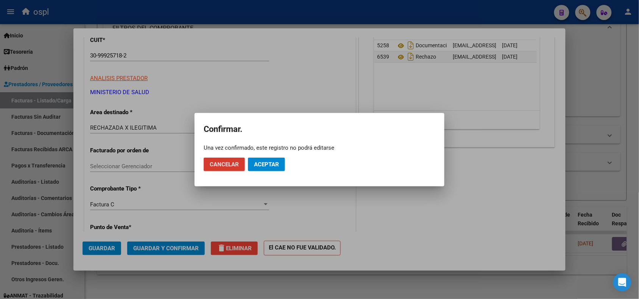
click at [263, 163] on span "Aceptar" at bounding box center [266, 164] width 25 height 7
click at [290, 160] on button "Guardar igualmente." at bounding box center [286, 165] width 76 height 14
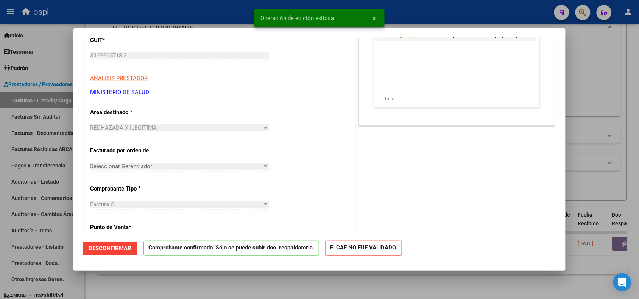
click at [216, 16] on div at bounding box center [319, 149] width 639 height 299
type input "$ 0,00"
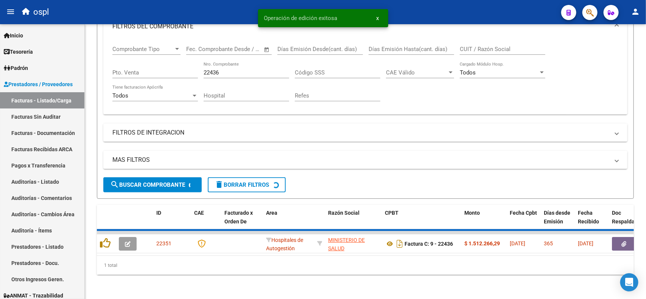
scroll to position [97, 0]
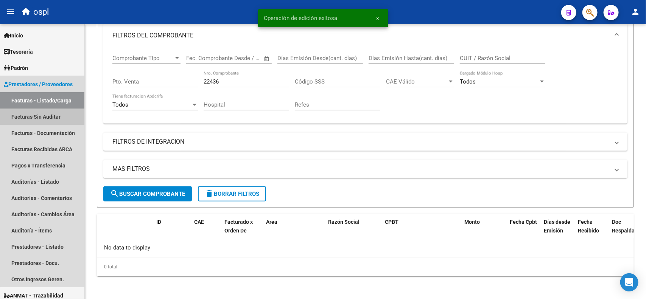
click at [47, 118] on link "Facturas Sin Auditar" at bounding box center [42, 117] width 84 height 16
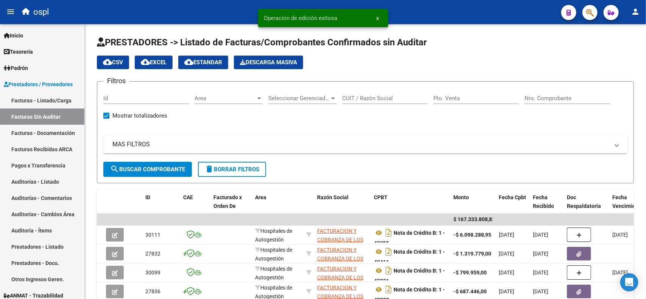
click at [559, 98] on input "Nro. Comprobante" at bounding box center [567, 98] width 86 height 7
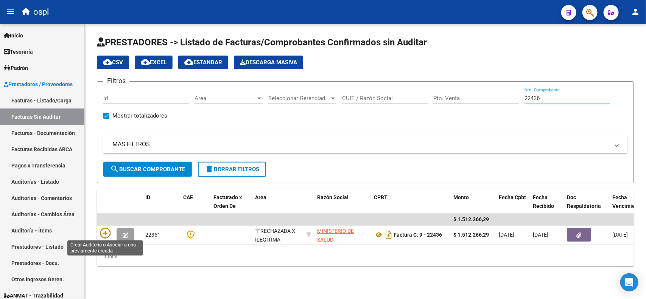
type input "22436"
click at [101, 228] on icon at bounding box center [105, 233] width 11 height 11
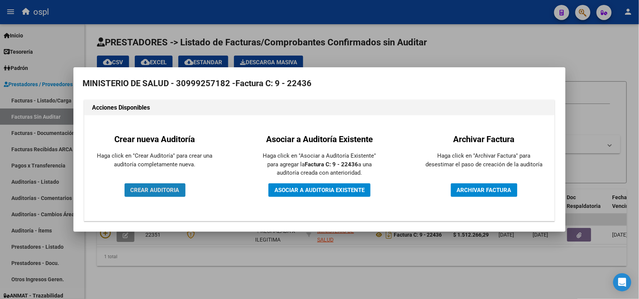
click at [159, 189] on span "CREAR AUDITORIA" at bounding box center [155, 190] width 49 height 7
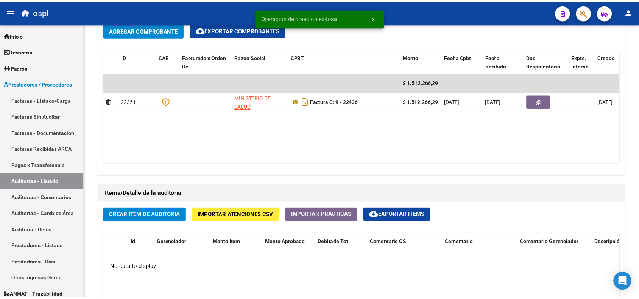
scroll to position [378, 0]
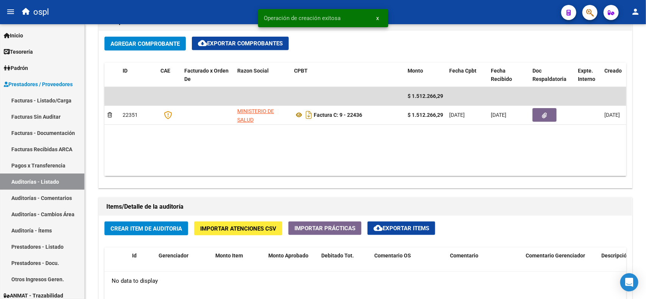
click at [158, 225] on span "Crear Item de Auditoria" at bounding box center [146, 228] width 72 height 7
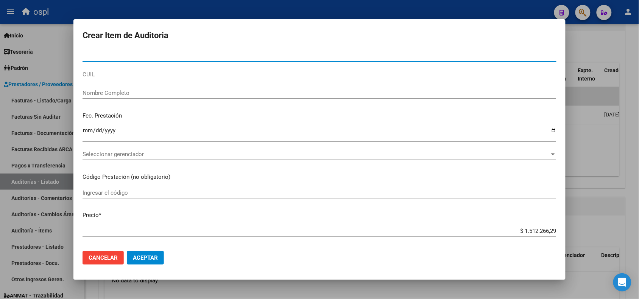
click at [127, 88] on div "Nombre Completo" at bounding box center [319, 92] width 474 height 11
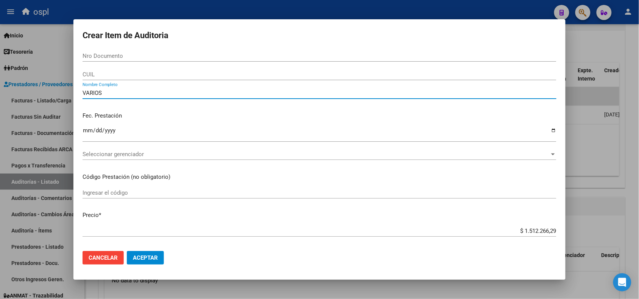
scroll to position [47, 0]
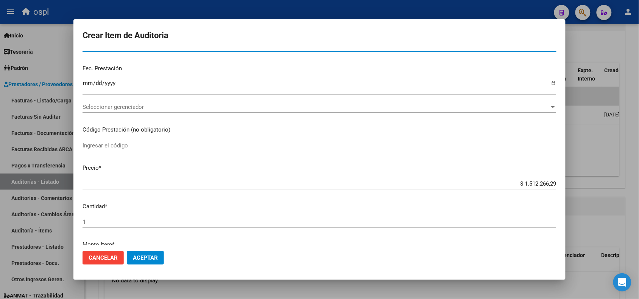
type input "VARIOS"
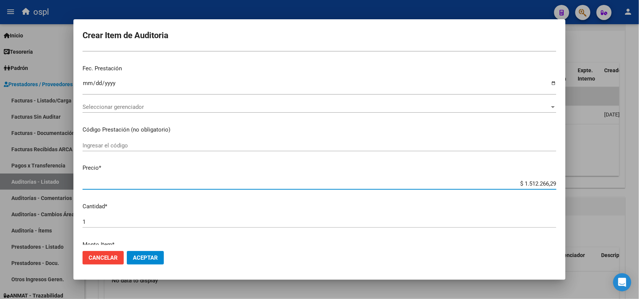
drag, startPoint x: 510, startPoint y: 184, endPoint x: 550, endPoint y: 184, distance: 40.1
click at [550, 184] on input "$ 1.512.266,29" at bounding box center [319, 183] width 474 height 7
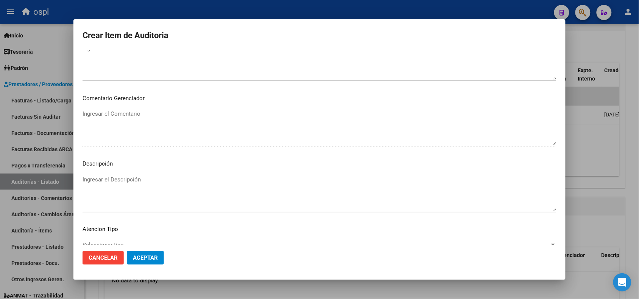
scroll to position [426, 0]
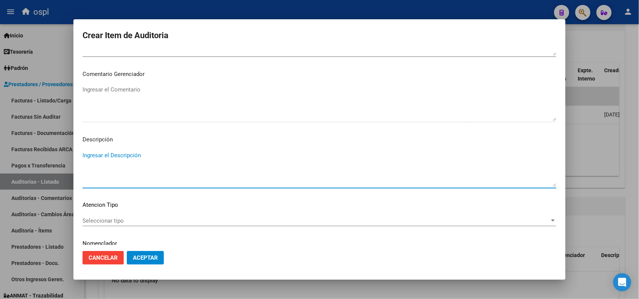
click at [117, 161] on textarea "Ingresar el Descripción" at bounding box center [319, 169] width 474 height 36
paste textarea "$ 1.512.266,29"
type textarea "$ 1.512.266,29"
drag, startPoint x: 133, startPoint y: 154, endPoint x: 67, endPoint y: 163, distance: 66.5
click at [67, 163] on div "Crear Item de Auditoria Nro Documento CUIL VARIOS Nombre Completo Fec. Prestaci…" at bounding box center [319, 149] width 639 height 299
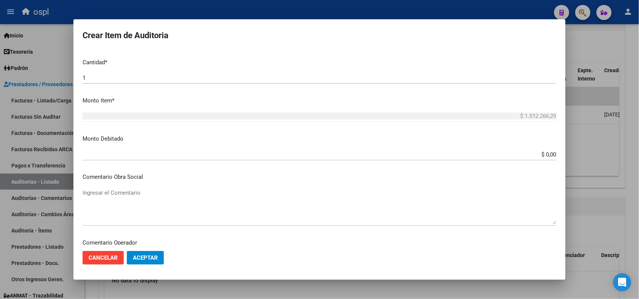
scroll to position [189, 0]
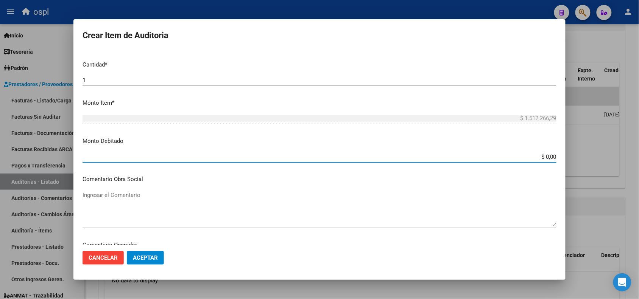
drag, startPoint x: 530, startPoint y: 157, endPoint x: 563, endPoint y: 159, distance: 33.0
click at [563, 159] on mat-dialog-content "Nro Documento CUIL VARIOS Nombre Completo Fec. Prestación Ingresar la fecha Sel…" at bounding box center [319, 147] width 492 height 194
paste input "1.512.266,29"
type input "$ 1.512.266,29"
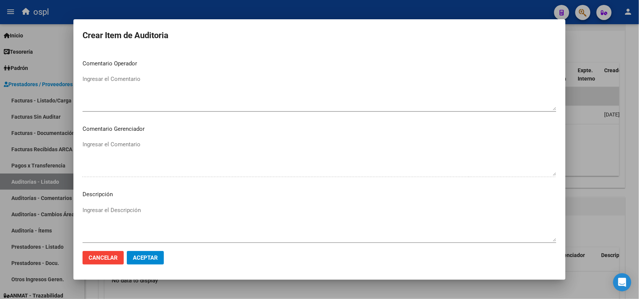
scroll to position [378, 0]
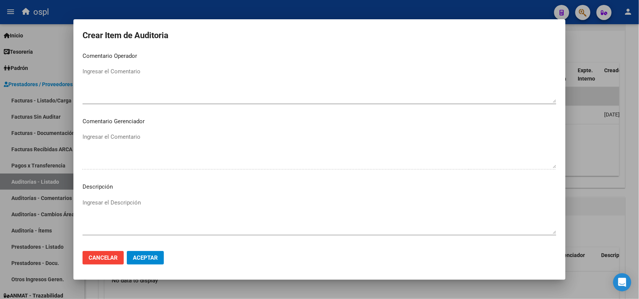
click at [208, 210] on textarea "Ingresar el Descripción" at bounding box center [319, 217] width 474 height 36
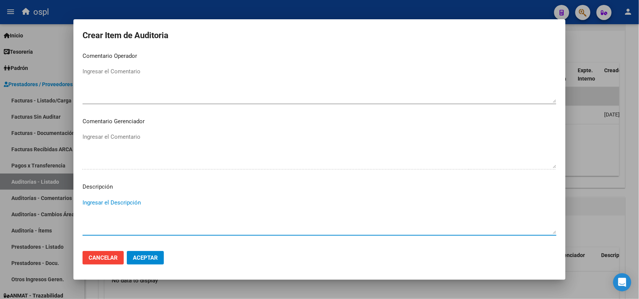
paste textarea "FALTA DNI QUE ACREDITE LA ATENCIÓN MÉDICA RECIBIDA"
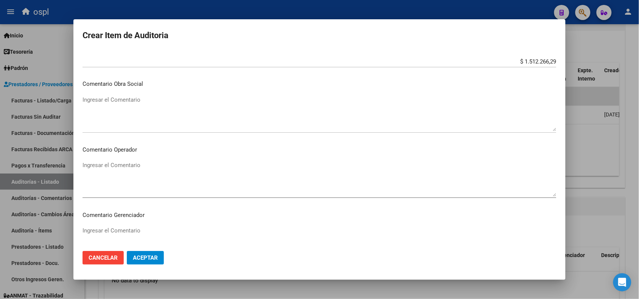
scroll to position [284, 0]
type textarea "FALTA DNI QUE ACREDITE LA ATENCIÓN MÉDICA RECIBIDA"
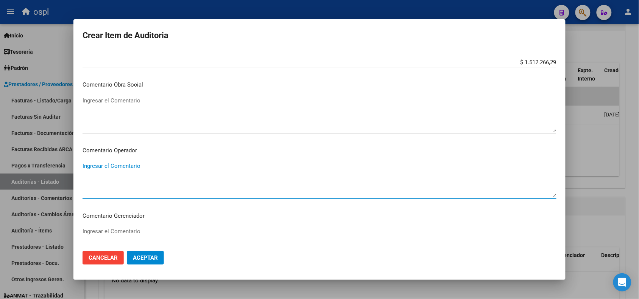
click at [134, 167] on textarea "Ingresar el Comentario" at bounding box center [319, 180] width 474 height 36
paste textarea "FALTA DNI QUE ACREDITE LA ATENCIÓN MÉDICA RECIBIDA"
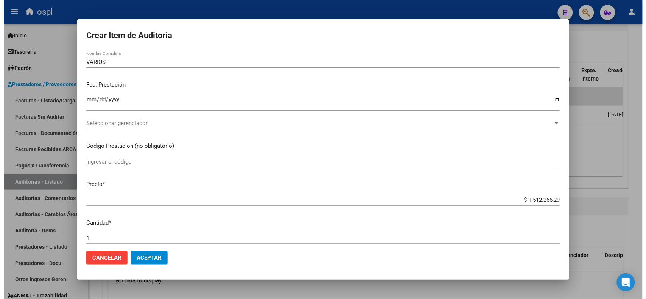
scroll to position [47, 0]
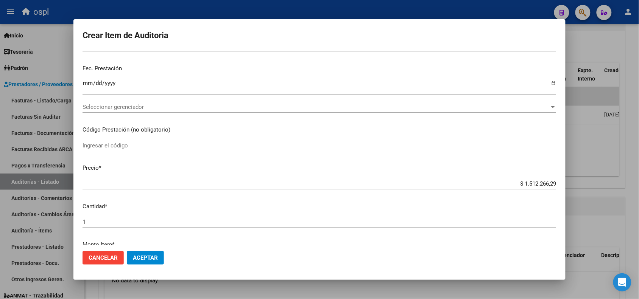
type textarea "FALTA DNI QUE ACREDITE LA ATENCIÓN MÉDICA RECIBIDA"
click at [137, 262] on button "Aceptar" at bounding box center [145, 258] width 37 height 14
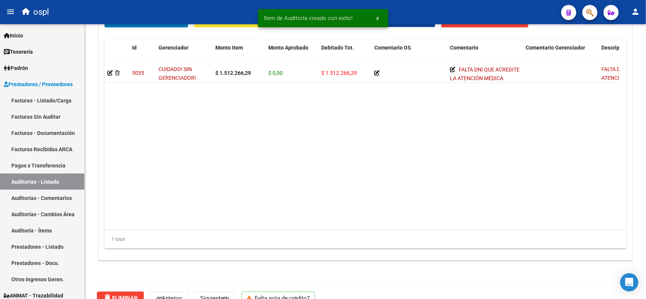
scroll to position [602, 0]
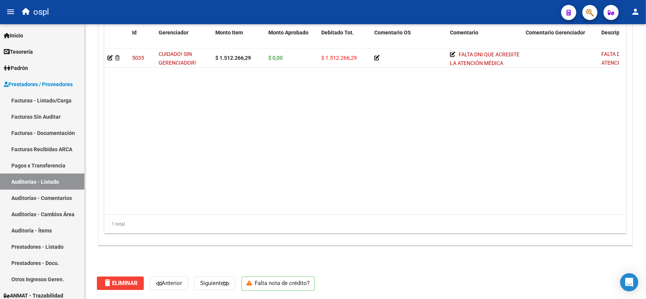
click at [50, 97] on link "Facturas - Listado/Carga" at bounding box center [42, 100] width 84 height 16
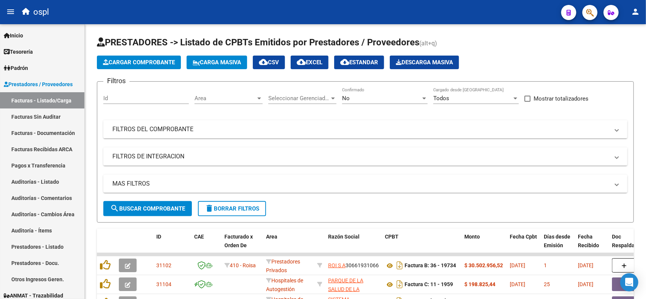
click at [256, 132] on mat-panel-title "FILTROS DEL COMPROBANTE" at bounding box center [360, 129] width 497 height 8
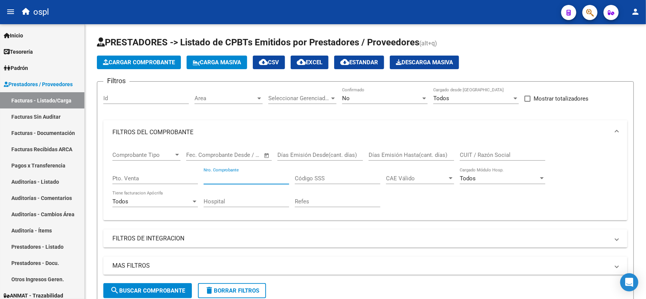
click at [231, 177] on input "Nro. Comprobante" at bounding box center [247, 178] width 86 height 7
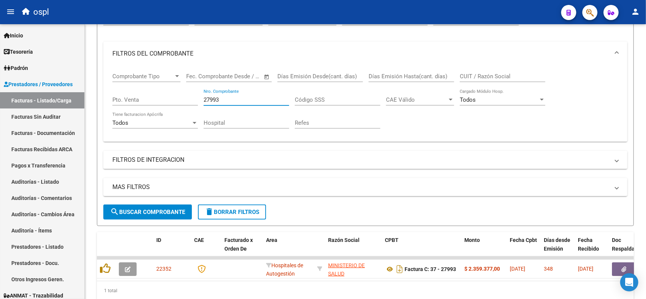
scroll to position [95, 0]
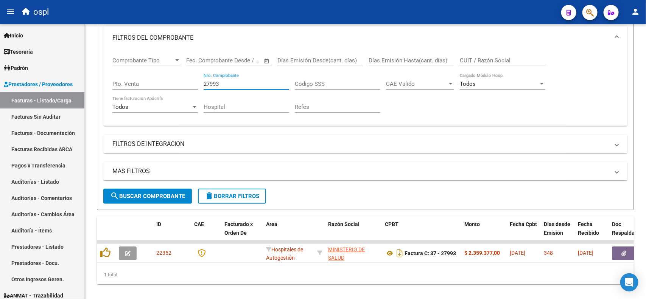
type input "27993"
click at [618, 252] on button "button" at bounding box center [624, 254] width 24 height 14
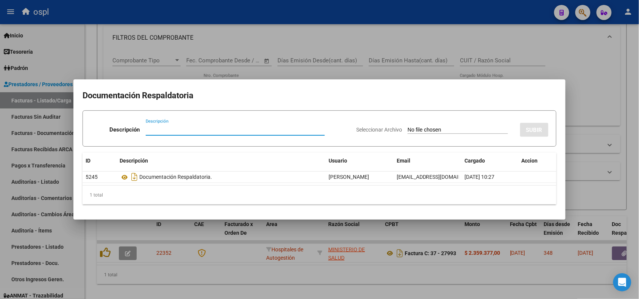
click at [411, 129] on input "Seleccionar Archivo" at bounding box center [457, 130] width 100 height 7
type input "C:\fakepath\RECHAZO27993-[GEOGRAPHIC_DATA]pdf"
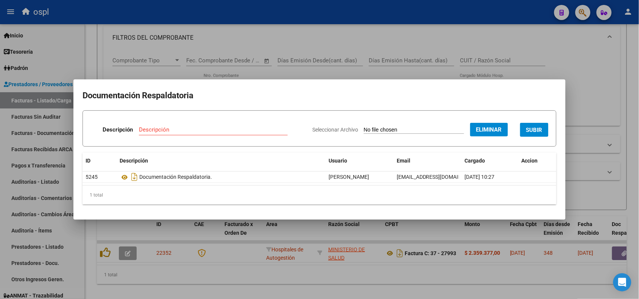
click at [255, 128] on input "Descripción" at bounding box center [213, 129] width 149 height 7
click at [221, 129] on input "Descripción" at bounding box center [213, 129] width 149 height 7
type input "RECHAZO"
click at [533, 124] on button "SUBIR" at bounding box center [534, 130] width 28 height 14
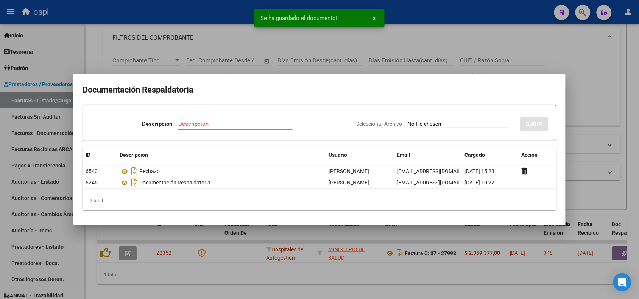
click at [221, 19] on div at bounding box center [319, 149] width 639 height 299
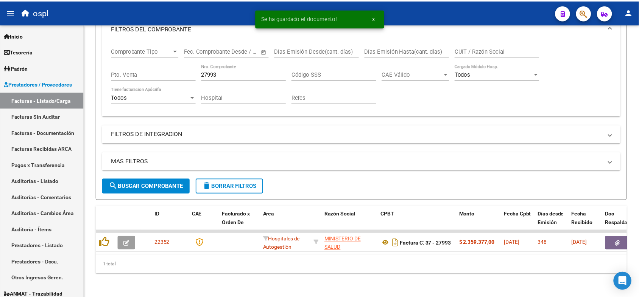
scroll to position [110, 0]
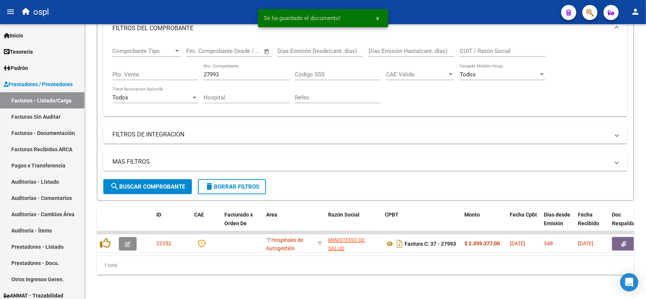
click at [129, 241] on span "button" at bounding box center [128, 244] width 6 height 7
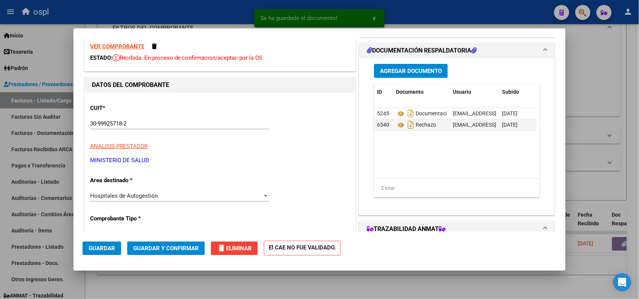
scroll to position [95, 0]
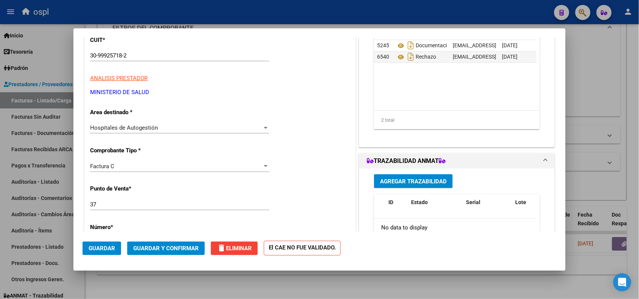
click at [157, 132] on div "Hospitales de Autogestión Seleccionar Area" at bounding box center [179, 127] width 179 height 11
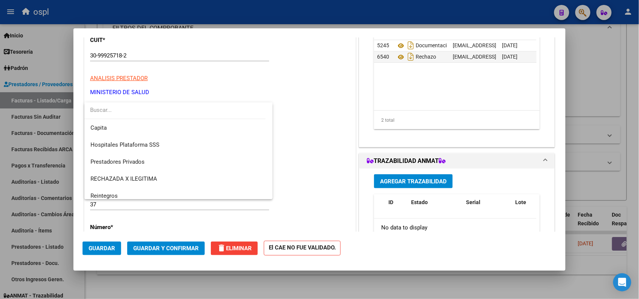
scroll to position [73, 0]
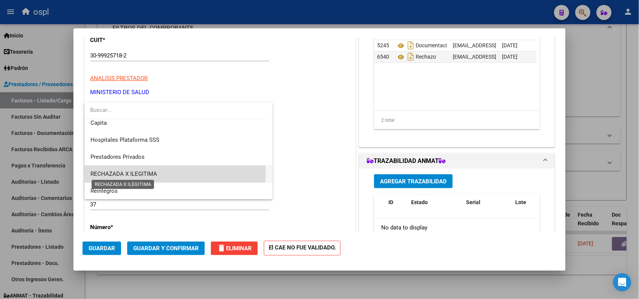
click at [146, 174] on span "RECHAZADA X ILEGITIMA" at bounding box center [123, 174] width 67 height 7
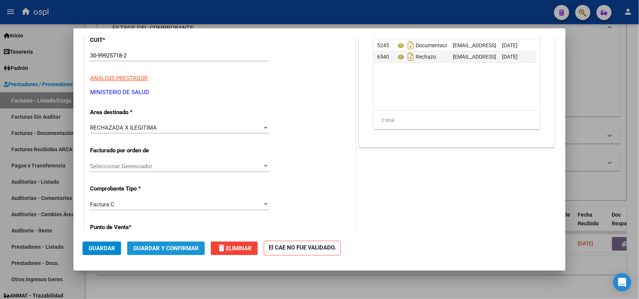
click at [163, 247] on span "Guardar y Confirmar" at bounding box center [165, 248] width 65 height 7
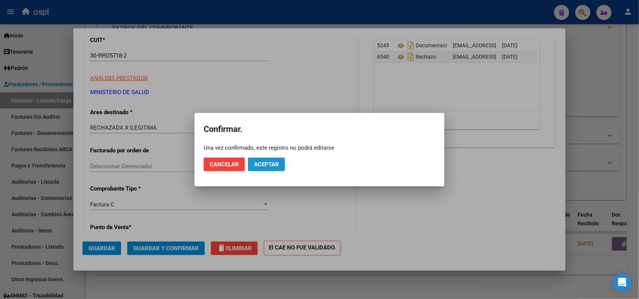
click at [271, 167] on span "Aceptar" at bounding box center [266, 164] width 25 height 7
click at [268, 165] on span "Guardar igualmente." at bounding box center [286, 164] width 64 height 7
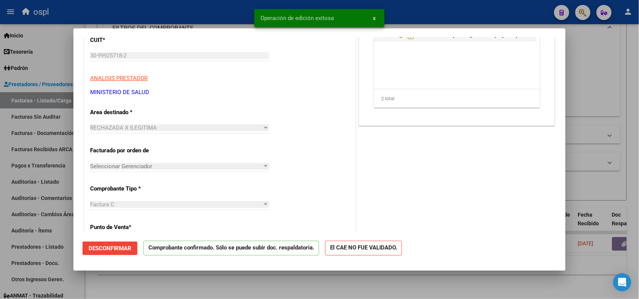
click at [195, 13] on div at bounding box center [319, 149] width 639 height 299
type input "$ 0,00"
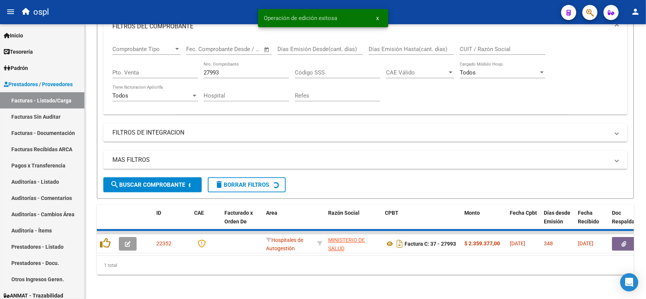
scroll to position [97, 0]
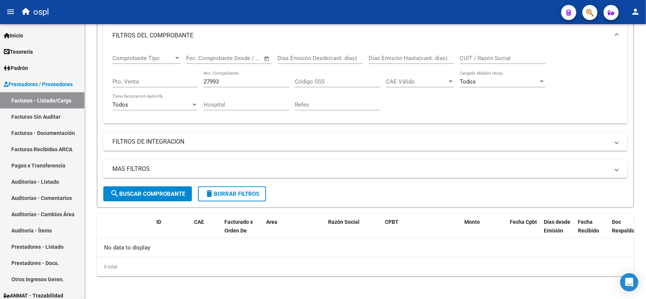
click at [47, 114] on link "Facturas Sin Auditar" at bounding box center [42, 117] width 84 height 16
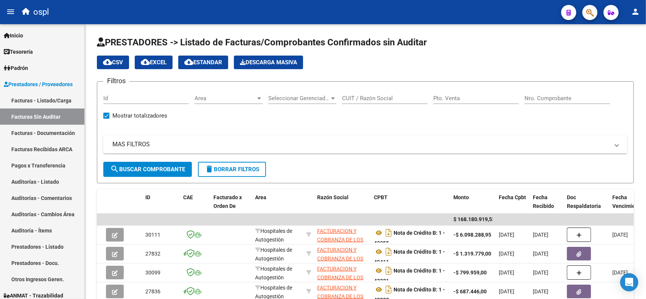
click at [537, 101] on input "Nro. Comprobante" at bounding box center [567, 98] width 86 height 7
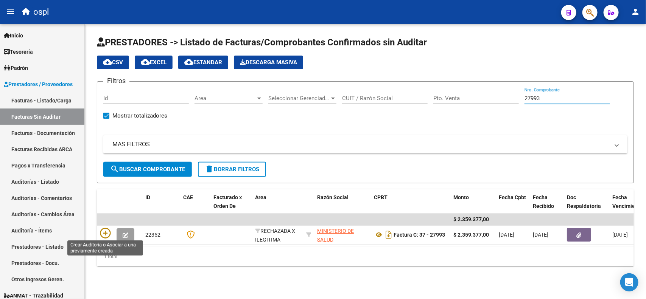
type input "27993"
click at [108, 232] on icon at bounding box center [105, 233] width 11 height 11
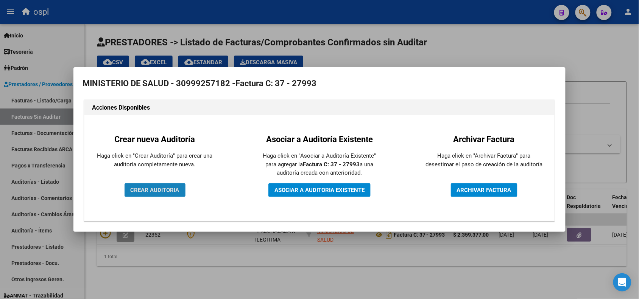
click at [163, 189] on span "CREAR AUDITORIA" at bounding box center [155, 190] width 49 height 7
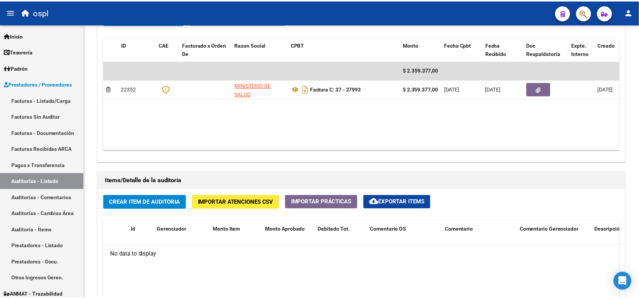
scroll to position [473, 0]
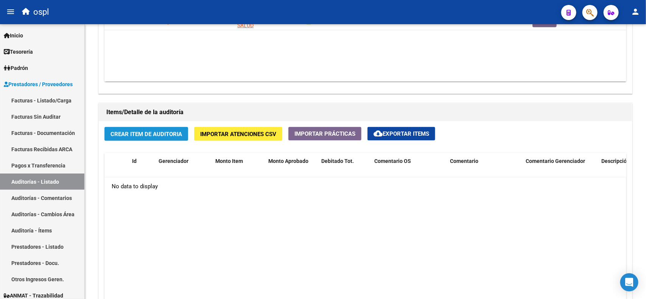
click at [139, 138] on button "Crear Item de Auditoria" at bounding box center [146, 134] width 84 height 14
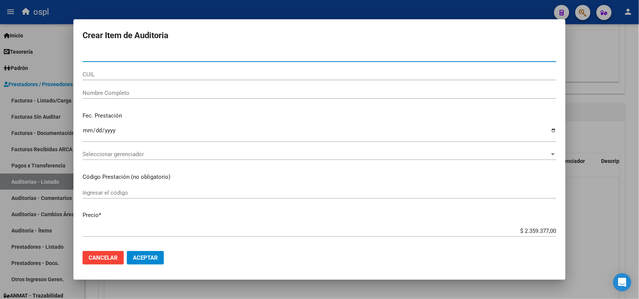
click at [143, 96] on div "Nombre Completo" at bounding box center [319, 92] width 474 height 11
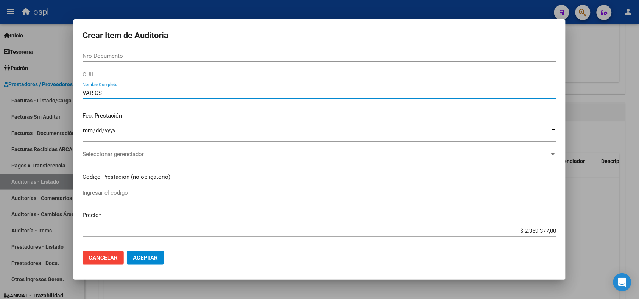
type input "VARIOS"
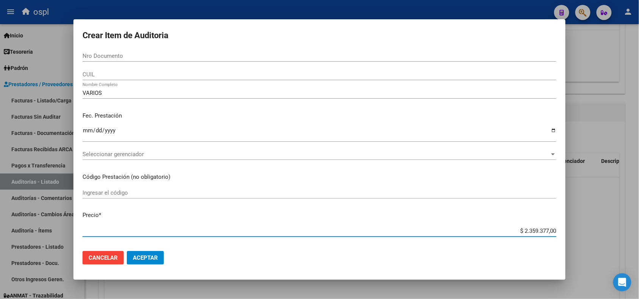
drag, startPoint x: 516, startPoint y: 229, endPoint x: 551, endPoint y: 231, distance: 34.9
click at [551, 231] on app-form-text-field "Precio * $ 2.359.377,00 Ingresar el precio" at bounding box center [322, 222] width 480 height 23
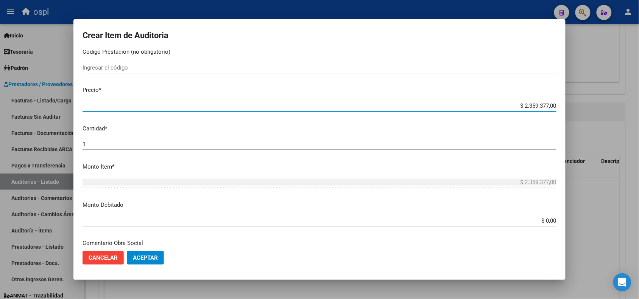
scroll to position [142, 0]
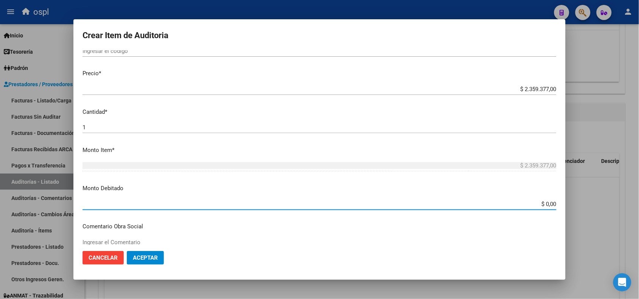
drag, startPoint x: 522, startPoint y: 203, endPoint x: 565, endPoint y: 204, distance: 42.8
click at [565, 204] on mat-dialog-content "Nro Documento CUIL VARIOS Nombre Completo Fec. Prestación Ingresar la fecha Sel…" at bounding box center [319, 147] width 492 height 194
paste input "2.359.377"
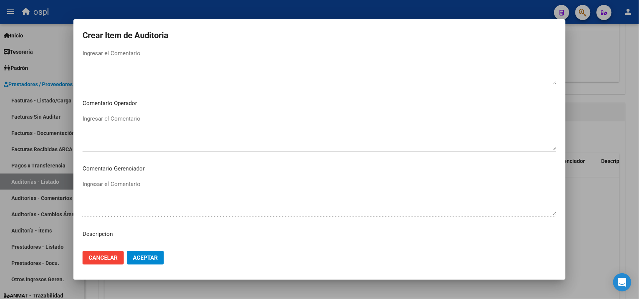
scroll to position [284, 0]
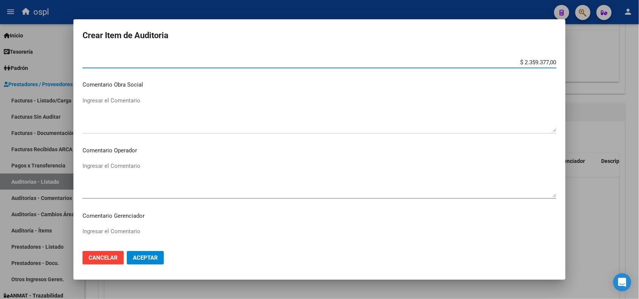
type input "$ 2.359.377,00"
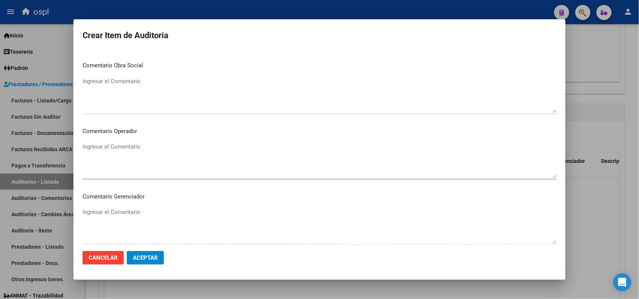
scroll to position [331, 0]
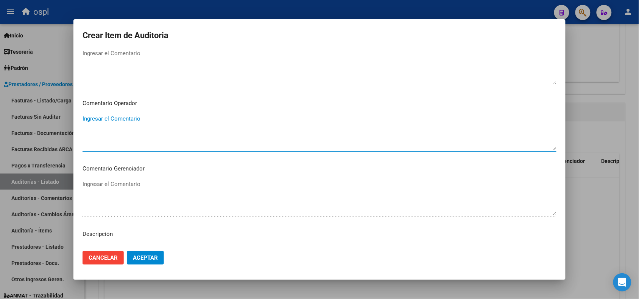
click at [141, 134] on textarea "Ingresar el Comentario" at bounding box center [319, 133] width 474 height 36
paste textarea "FALTA DNI QUE ACREDITE LA ATENCIÓN MÉDICA RECIBIDA"
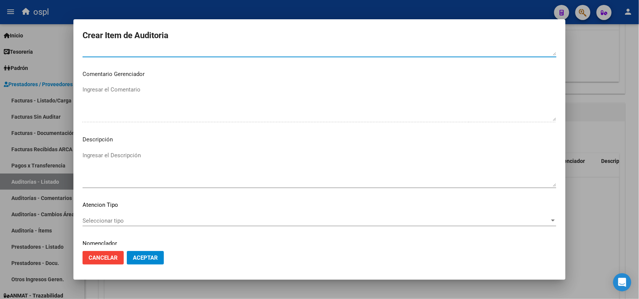
scroll to position [452, 0]
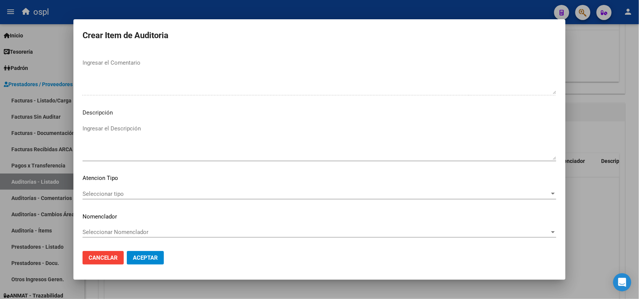
type textarea "FALTA DNI QUE ACREDITE LA ATENCIÓN MÉDICA RECIBIDA"
click at [131, 138] on textarea "Ingresar el Descripción" at bounding box center [319, 142] width 474 height 36
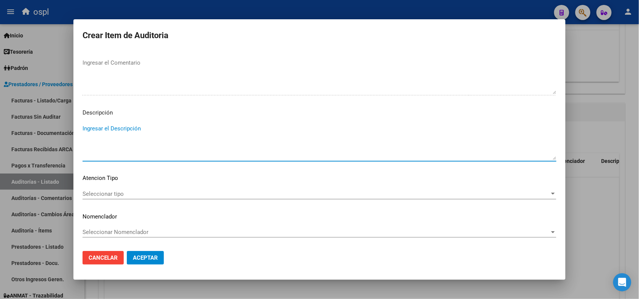
paste textarea "FALTA DNI QUE ACREDITE LA ATENCIÓN MÉDICA RECIBIDA"
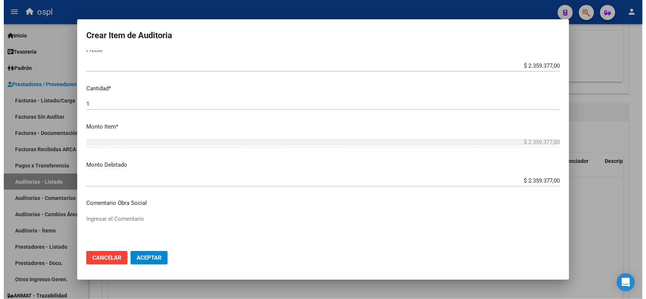
scroll to position [216, 0]
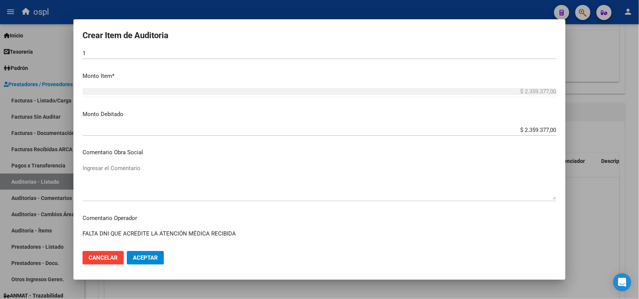
type textarea "FALTA DNI QUE ACREDITE LA ATENCIÓN MÉDICA RECIBIDA"
click at [152, 255] on span "Aceptar" at bounding box center [145, 258] width 25 height 7
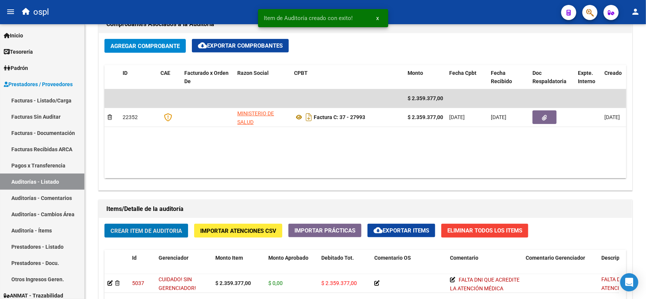
scroll to position [379, 0]
